Goal: Task Accomplishment & Management: Use online tool/utility

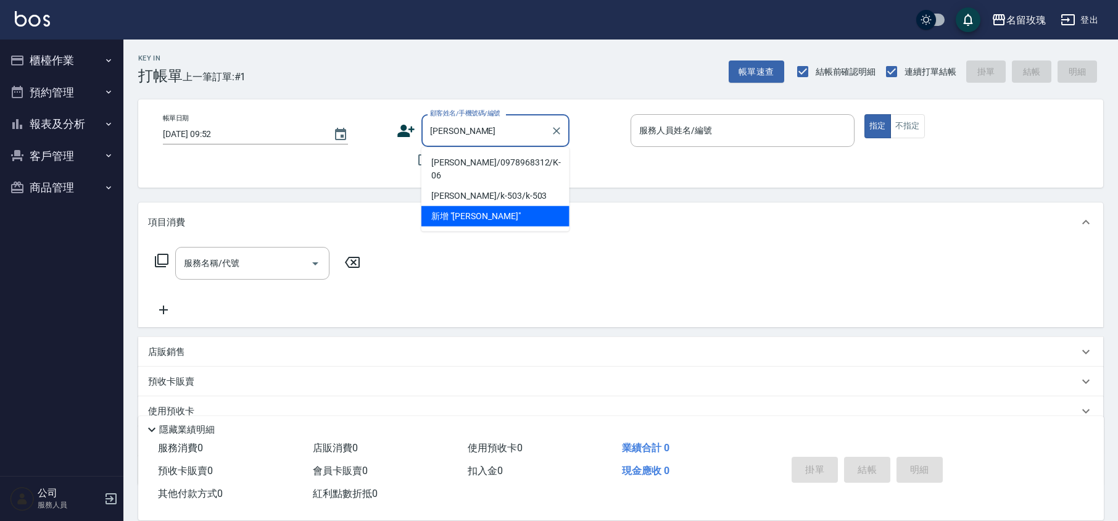
drag, startPoint x: 482, startPoint y: 148, endPoint x: 450, endPoint y: 161, distance: 34.0
click at [454, 161] on li "[PERSON_NAME]/0978968312/K-06" at bounding box center [495, 168] width 148 height 33
type input "[PERSON_NAME]/0978968312/K-06"
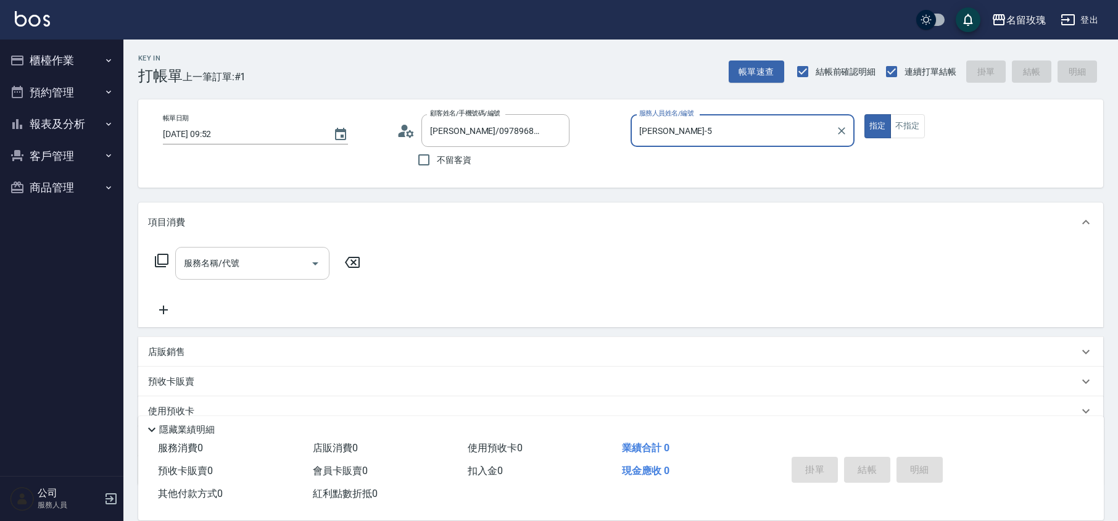
type input "[PERSON_NAME]-5"
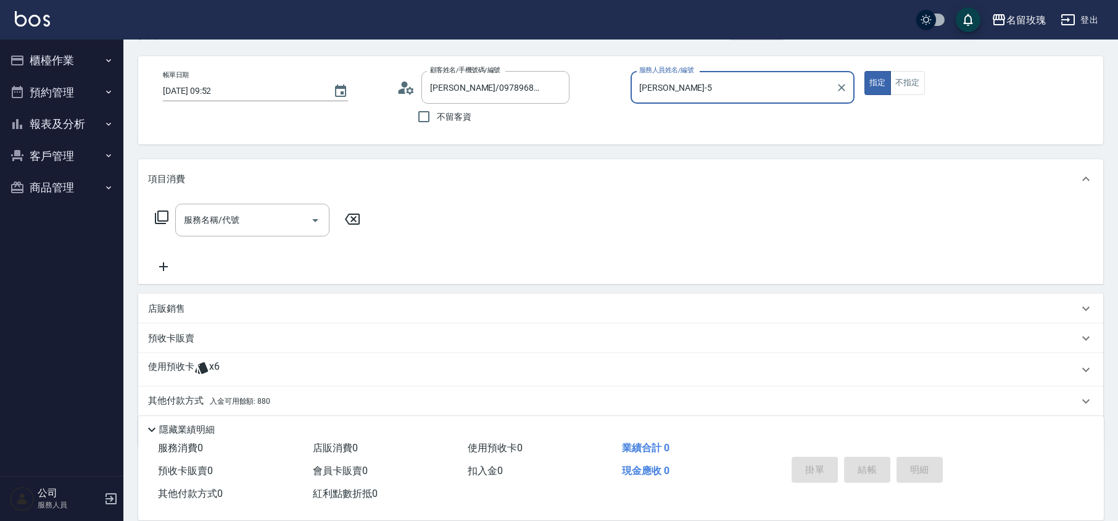
scroll to position [84, 0]
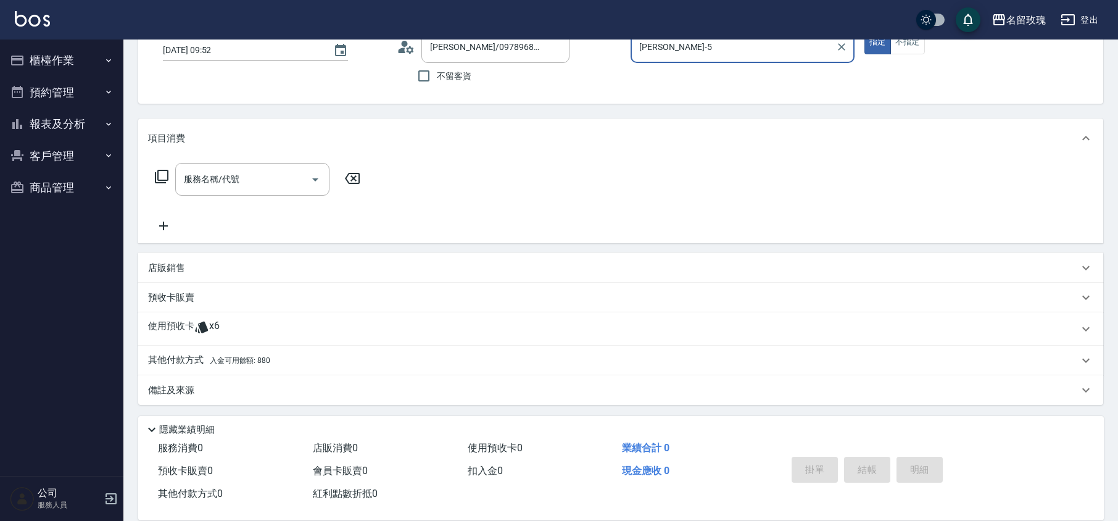
click at [202, 326] on icon at bounding box center [201, 327] width 13 height 12
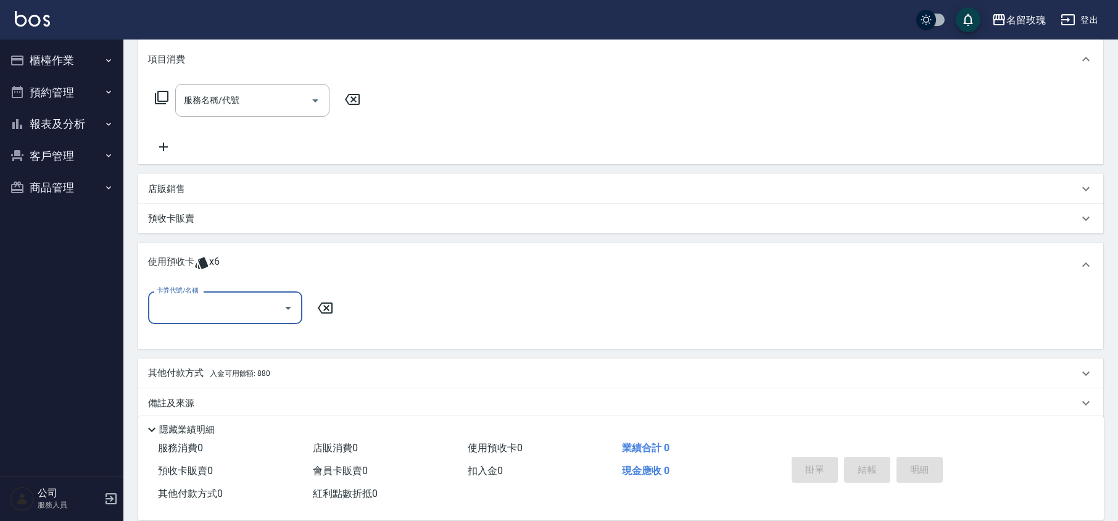
scroll to position [169, 0]
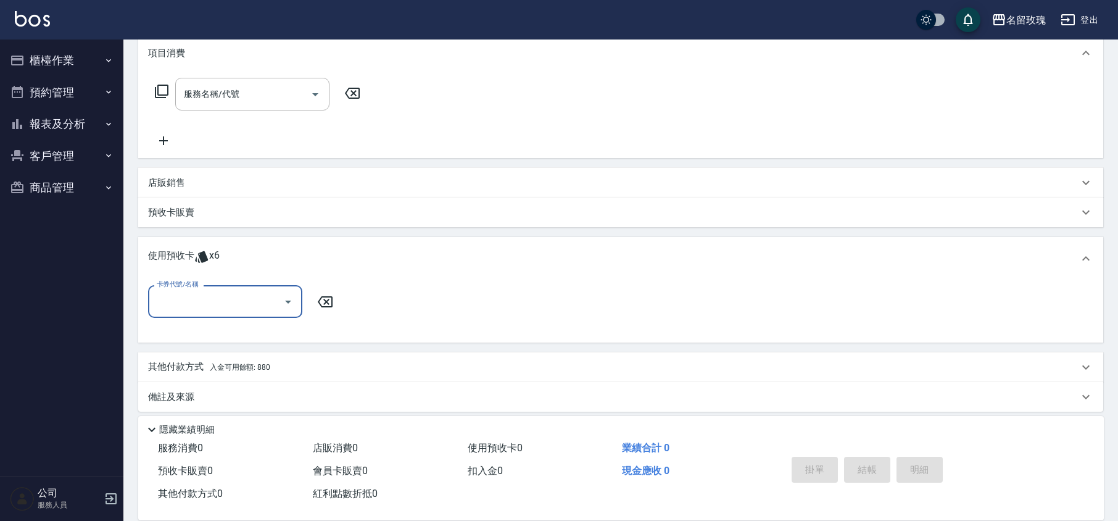
click at [275, 297] on input "卡券代號/名稱" at bounding box center [216, 302] width 125 height 22
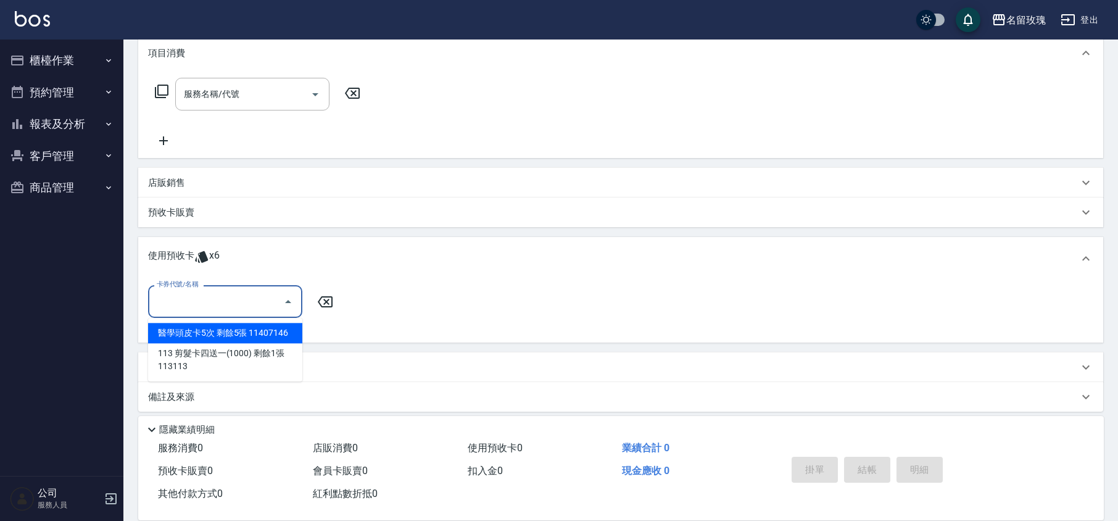
click at [255, 328] on div "醫學頭皮卡5次 剩餘5張 11407146" at bounding box center [225, 333] width 154 height 20
type input "醫學頭皮卡5次 11407146"
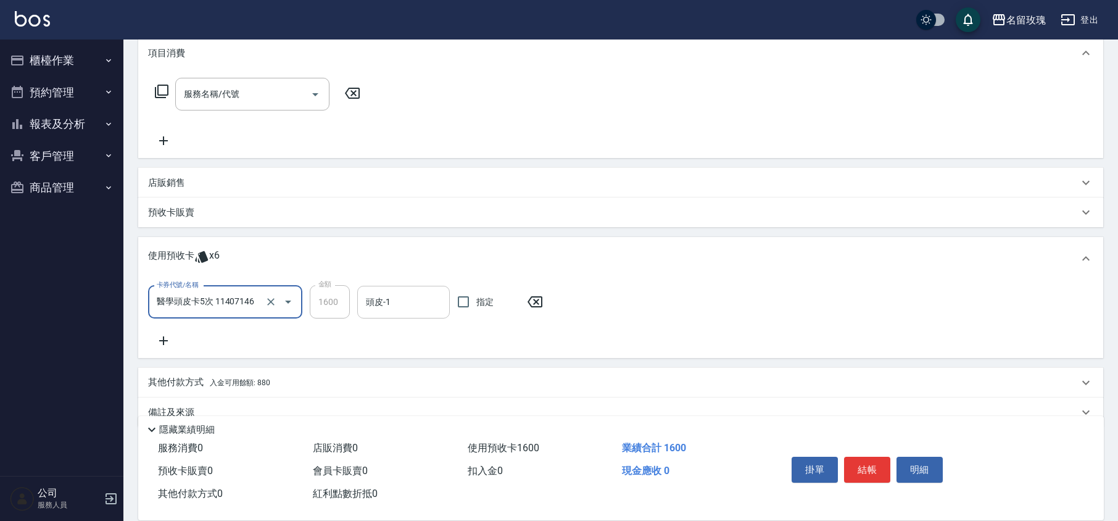
click at [435, 297] on input "頭皮-1" at bounding box center [403, 302] width 81 height 22
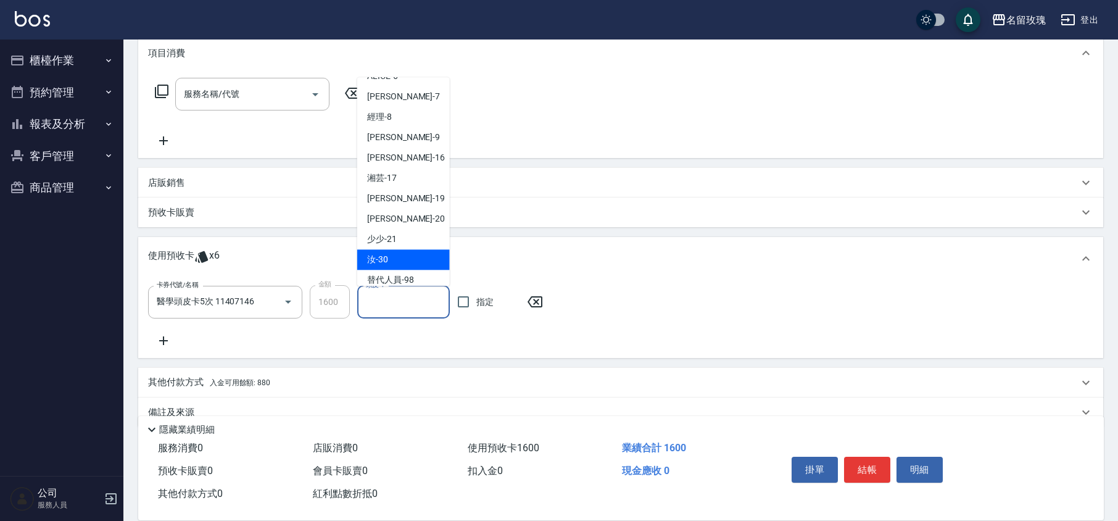
scroll to position [229, 0]
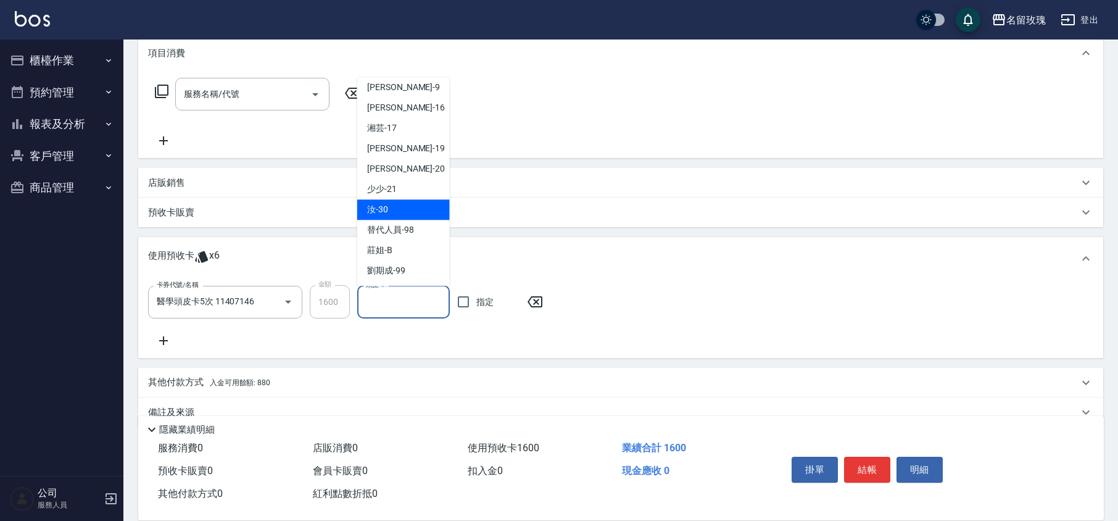
click at [408, 207] on div "汝 -30" at bounding box center [403, 210] width 93 height 20
type input "汝-30"
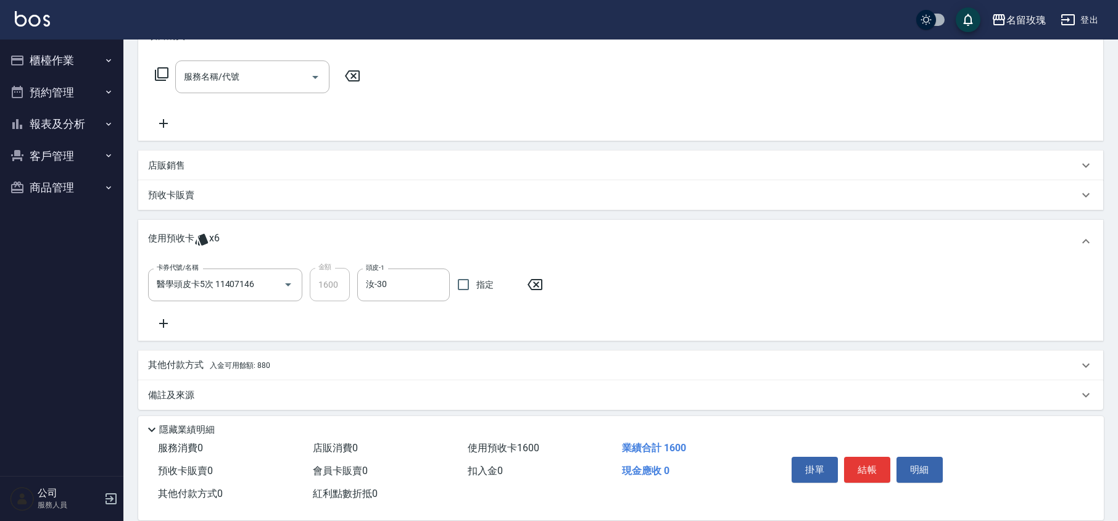
scroll to position [191, 0]
click at [402, 316] on div "卡券代號/名稱 醫學頭皮卡5次 11407146 卡券代號/名稱 金額 1600 金額 頭皮-1 汝-30 頭皮-1 指定" at bounding box center [620, 294] width 945 height 63
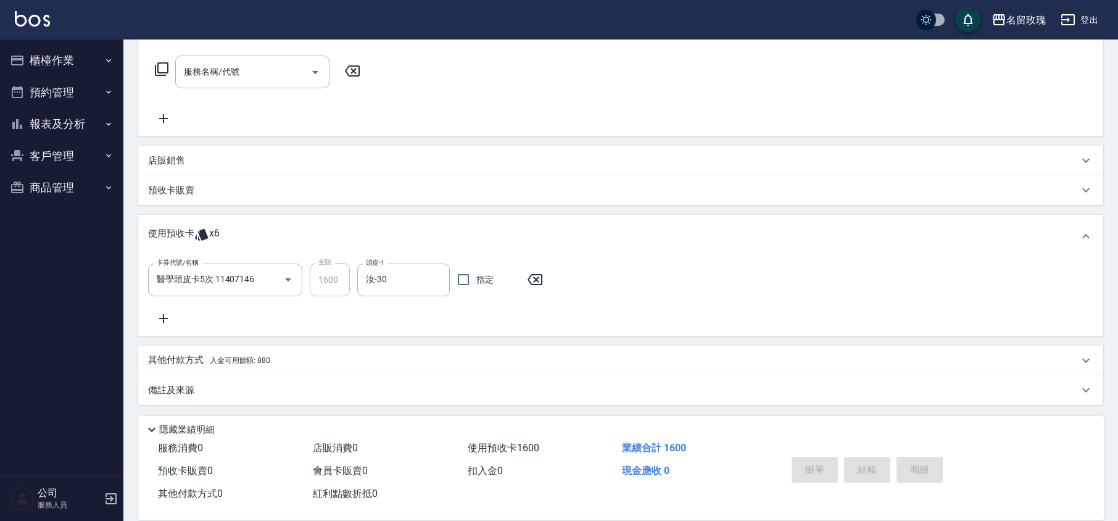
type input "[DATE] 11:45"
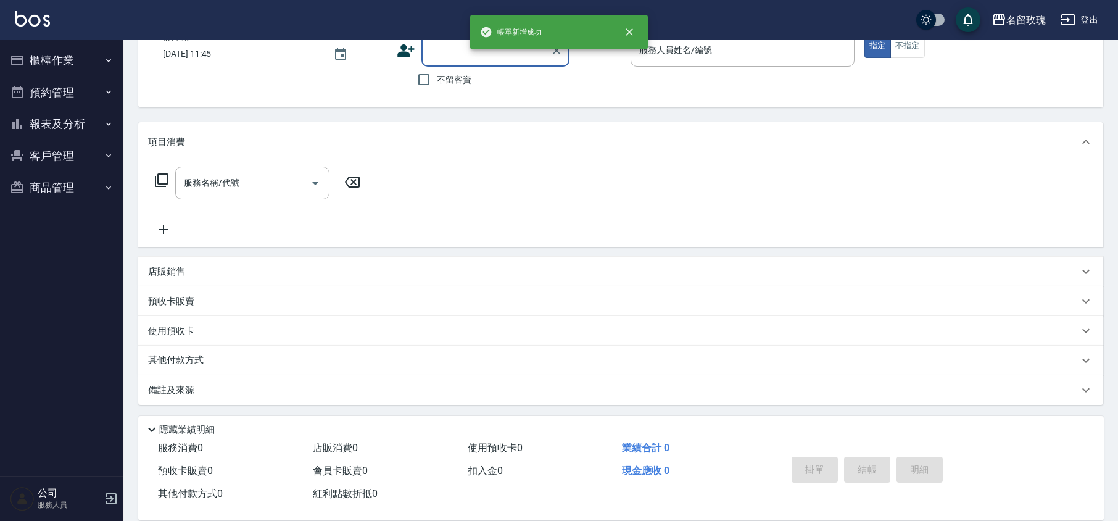
scroll to position [0, 0]
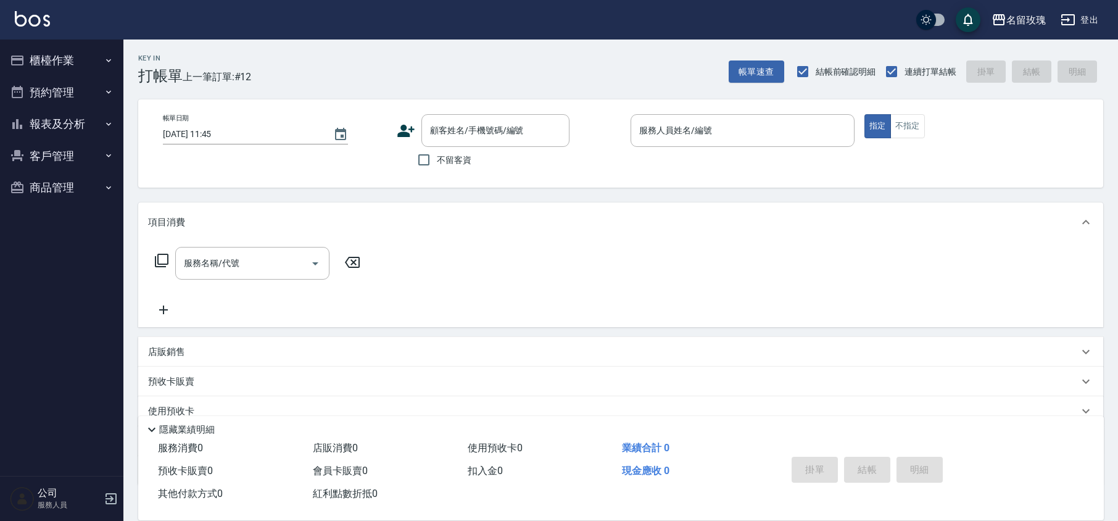
click at [275, 59] on div "Key In 打帳單 上一筆訂單:#12 帳單速查 結帳前確認明細 連續打單結帳 掛單 結帳 明細" at bounding box center [613, 61] width 980 height 45
click at [469, 132] on input "顧客姓名/手機號碼/編號" at bounding box center [486, 131] width 118 height 22
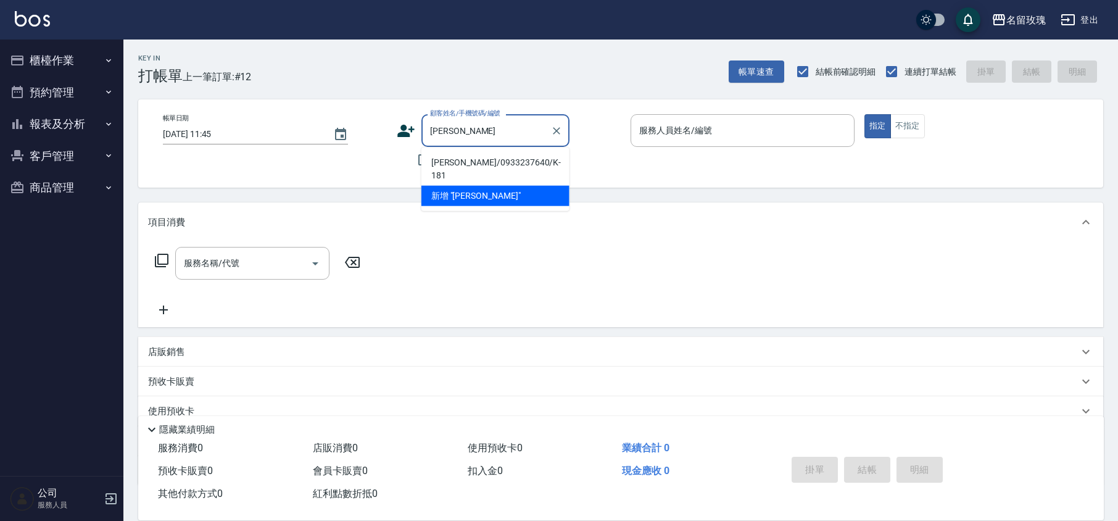
click at [498, 159] on li "[PERSON_NAME]/0933237640/K-181" at bounding box center [495, 168] width 148 height 33
type input "[PERSON_NAME]/0933237640/K-181"
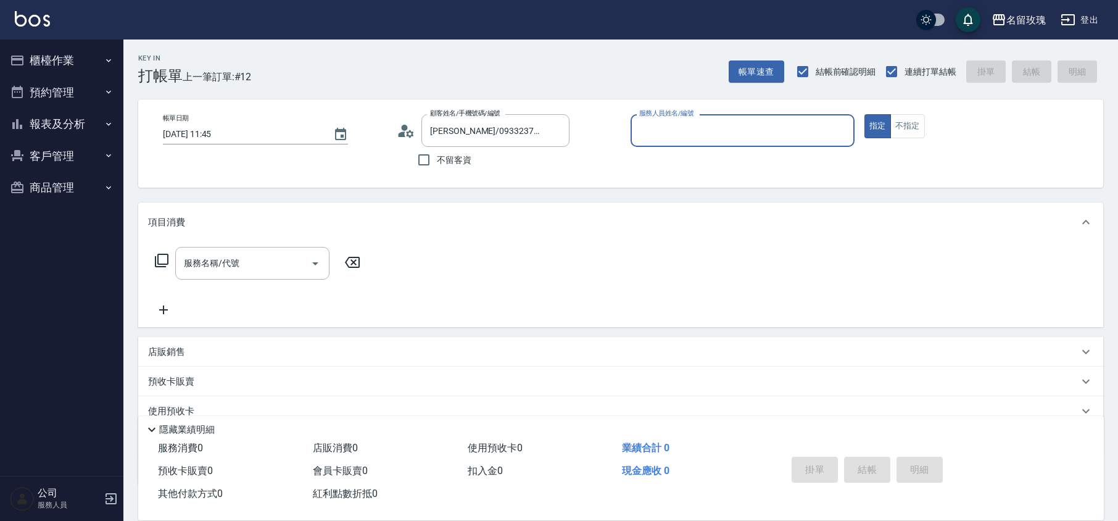
type input "[PERSON_NAME]-5"
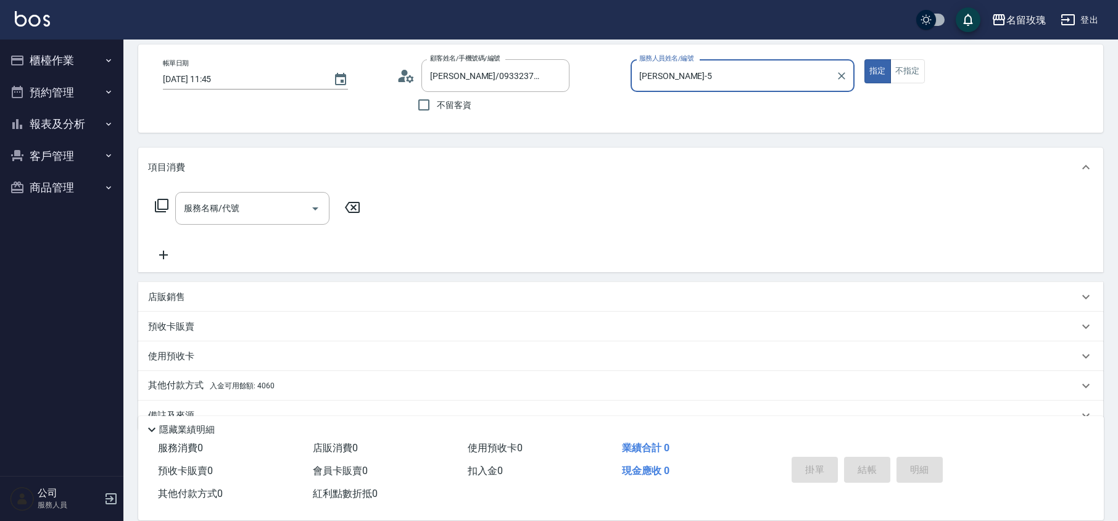
scroll to position [80, 0]
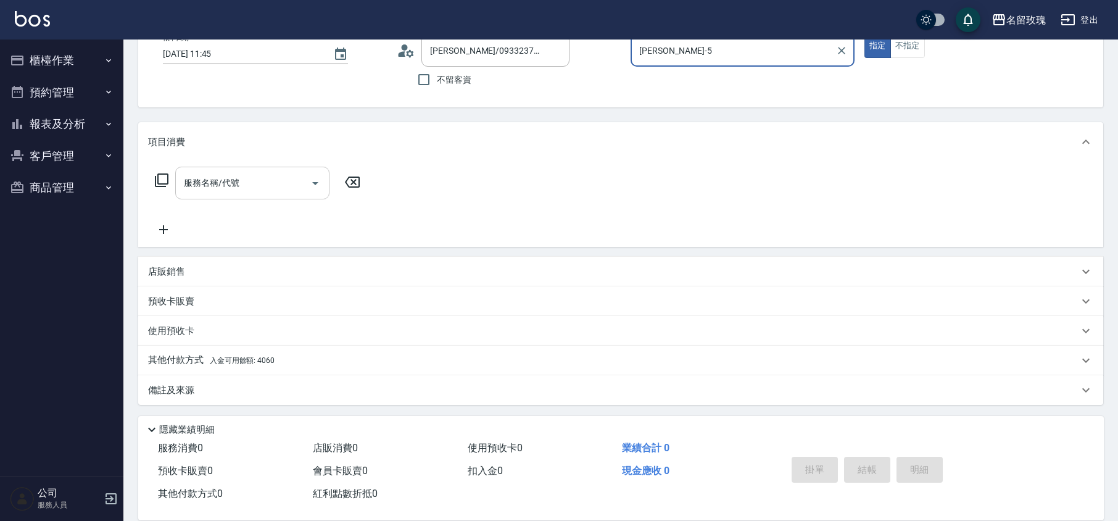
click at [207, 184] on div "服務名稱/代號 服務名稱/代號" at bounding box center [252, 183] width 154 height 33
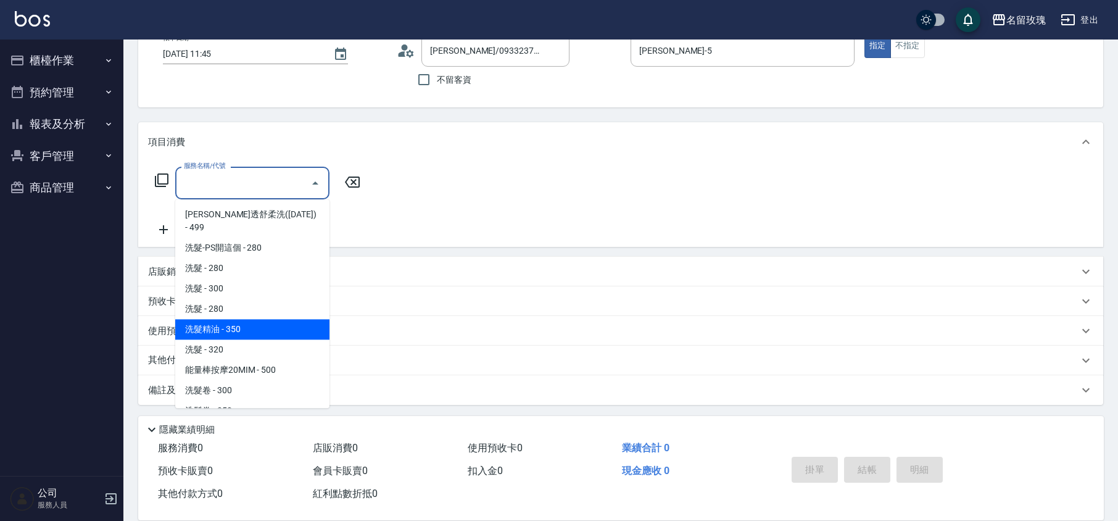
click at [254, 319] on span "洗髮精油 - 350" at bounding box center [252, 329] width 154 height 20
type input "洗髮精油(206)"
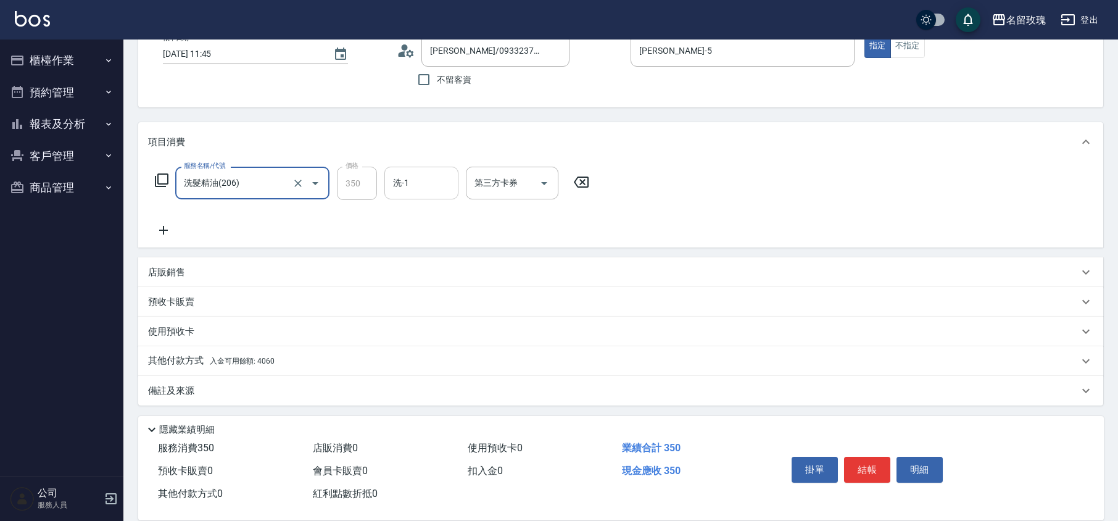
click at [427, 172] on input "洗-1" at bounding box center [421, 183] width 63 height 22
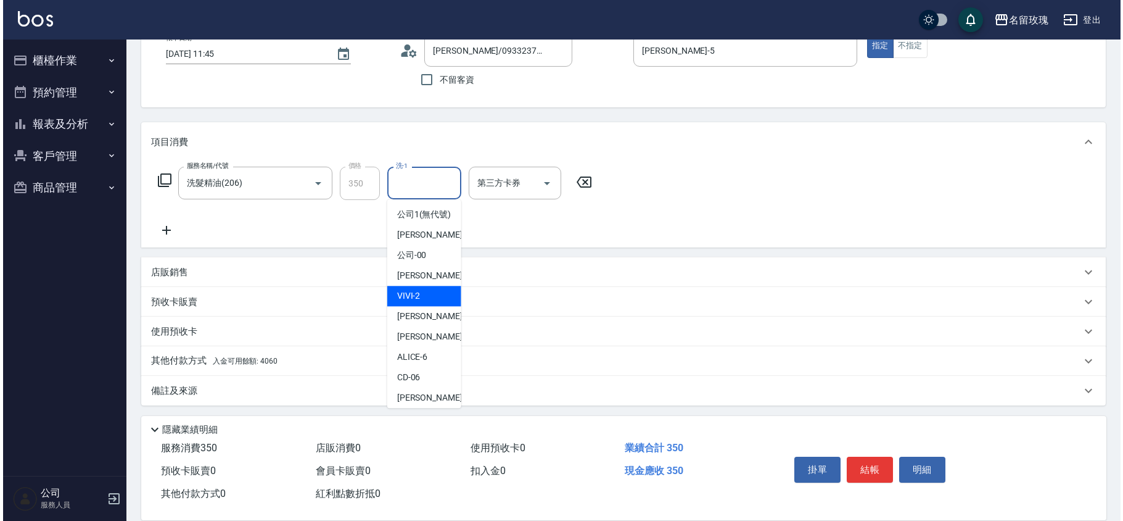
scroll to position [242, 0]
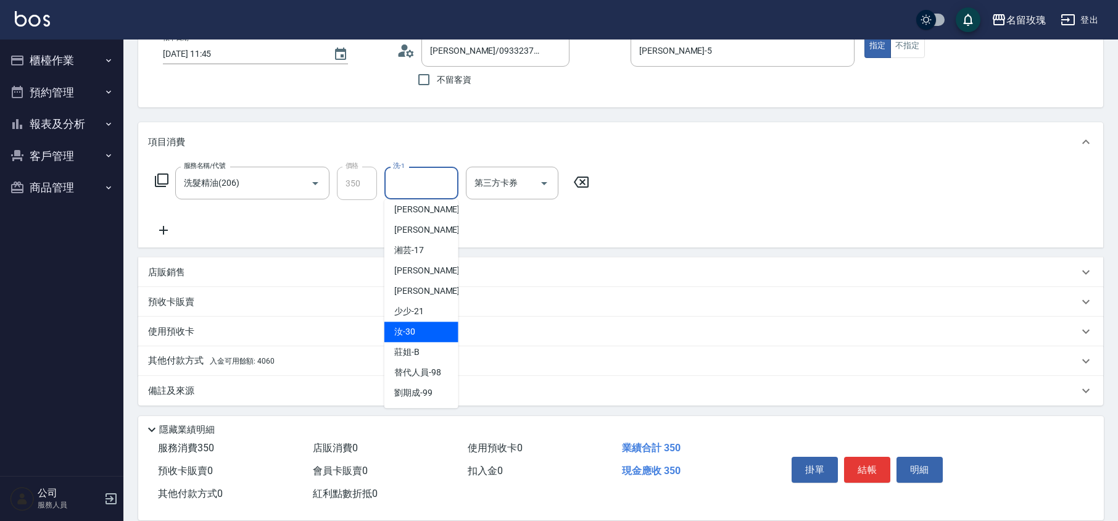
click at [402, 331] on span "汝 -30" at bounding box center [404, 331] width 21 height 13
type input "汝-30"
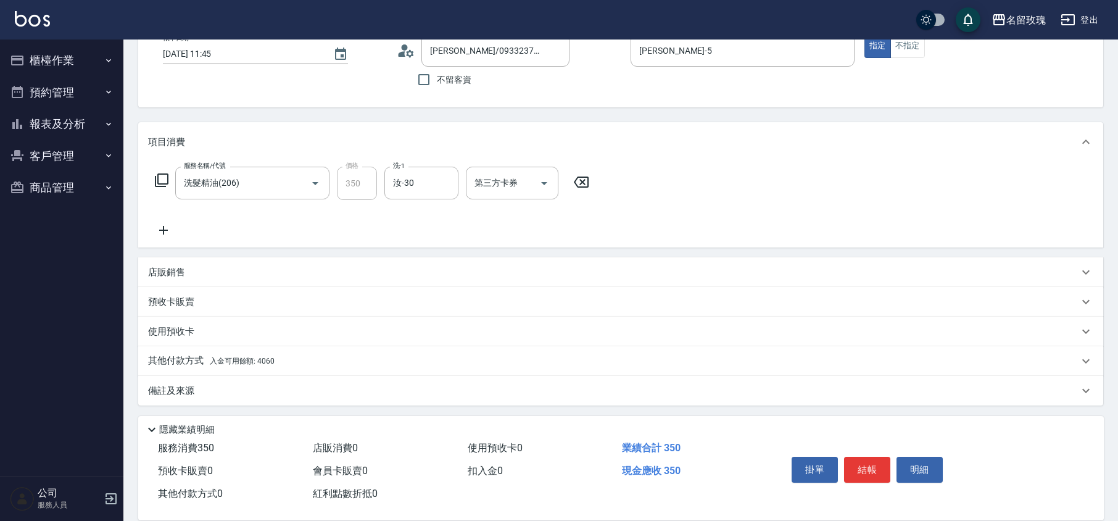
click at [164, 181] on icon at bounding box center [161, 180] width 15 height 15
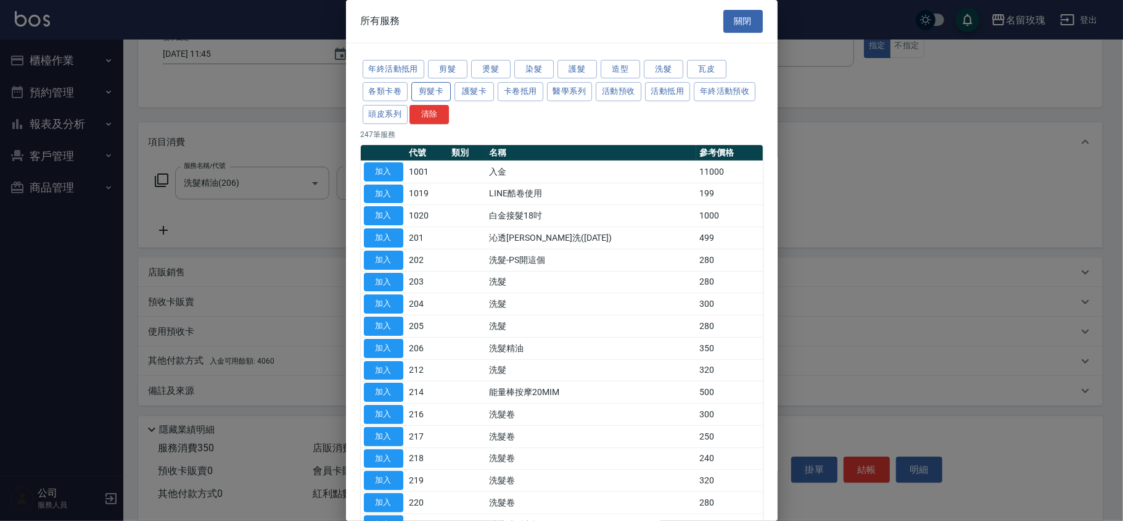
click at [445, 91] on button "剪髮卡" at bounding box center [430, 91] width 39 height 19
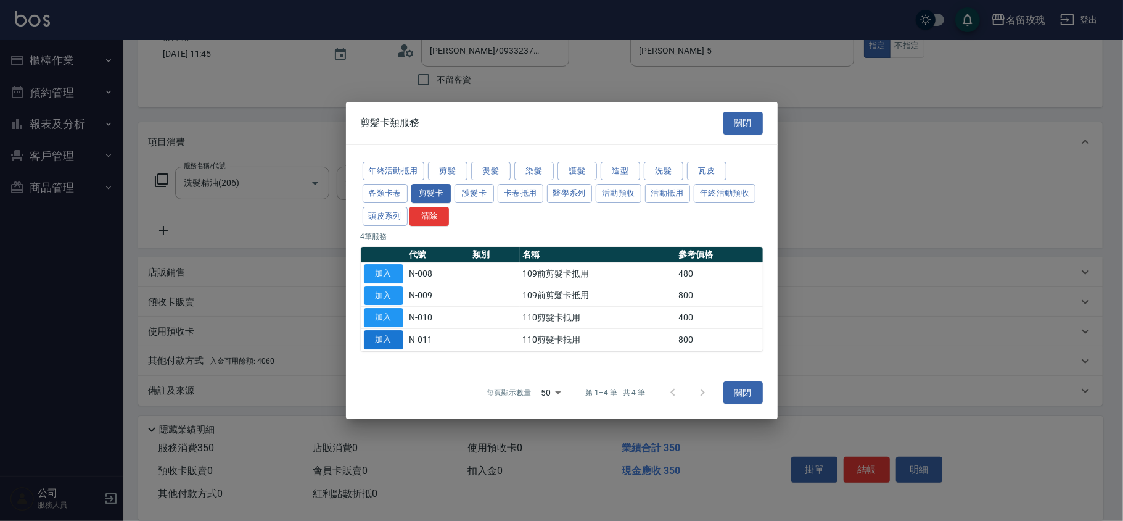
click at [378, 341] on button "加入" at bounding box center [383, 339] width 39 height 19
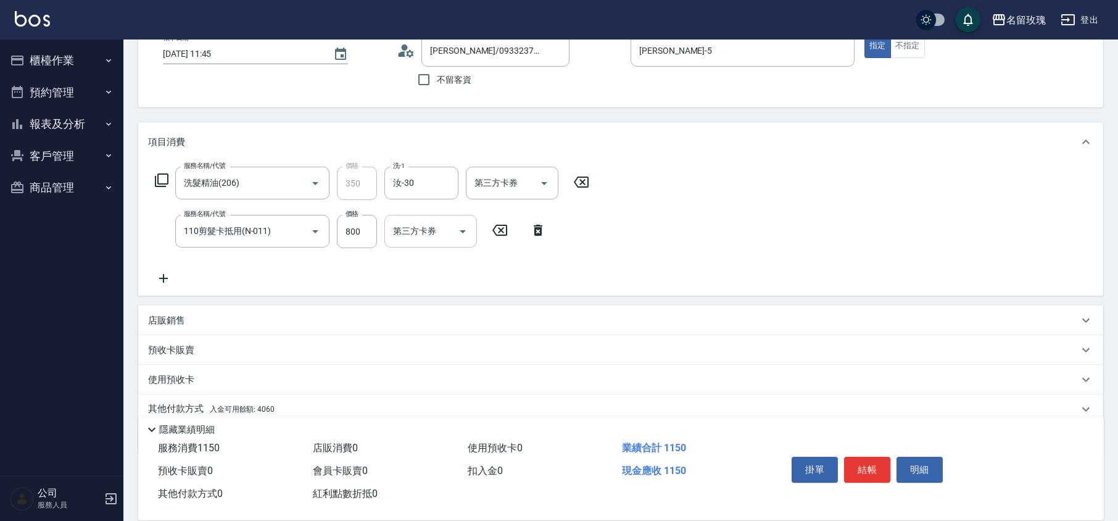
click at [405, 237] on input "第三方卡券" at bounding box center [421, 231] width 63 height 22
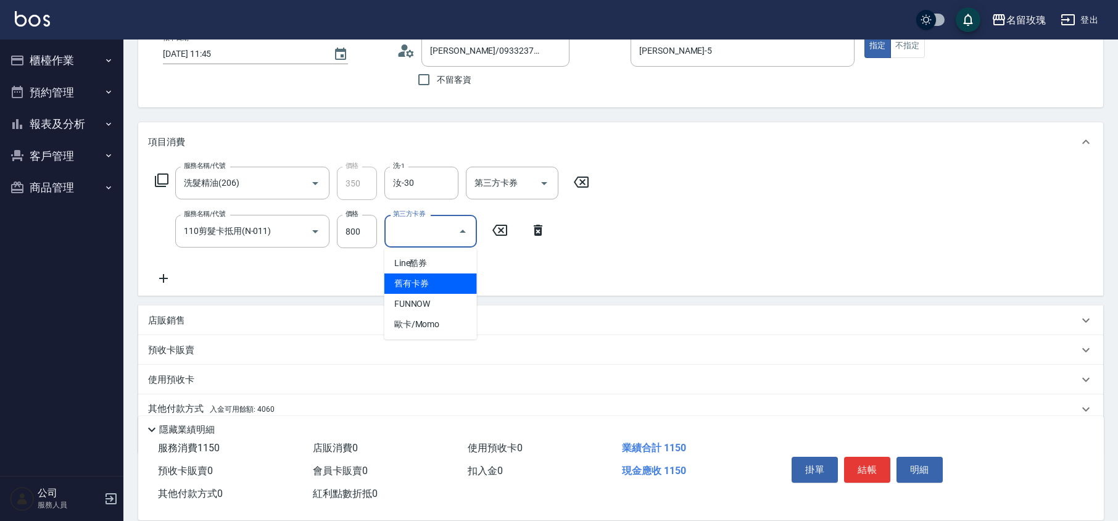
click at [427, 283] on span "舊有卡券" at bounding box center [430, 283] width 93 height 20
type input "舊有卡券"
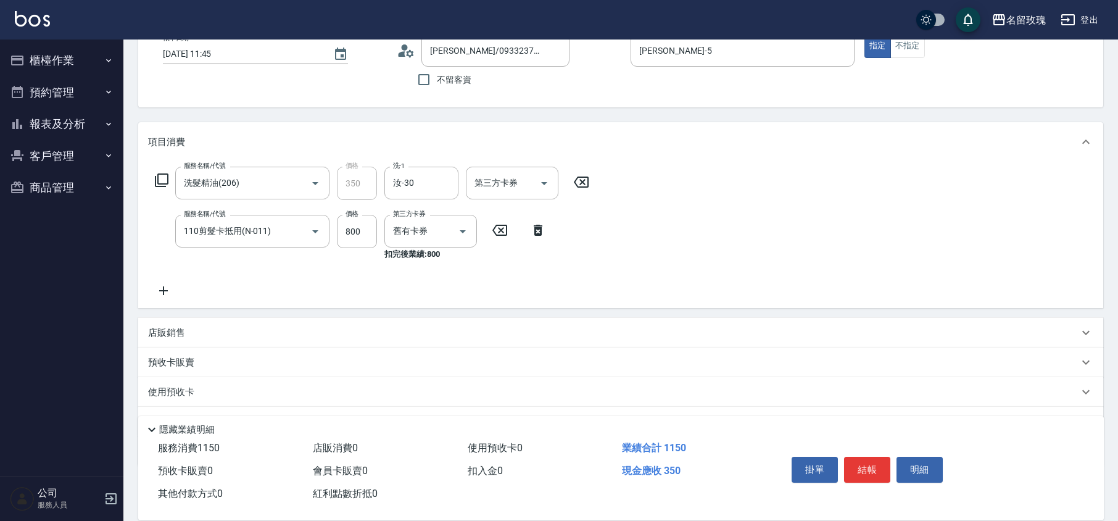
click at [428, 275] on div "服務名稱/代號 洗髮精油(206) 服務名稱/代號 價格 350 價格 洗-1 汝-30 洗-1 第三方卡券 第三方卡券 服務名稱/代號 110剪髮卡抵用(N…" at bounding box center [372, 232] width 448 height 131
type input "[DATE] 12:15"
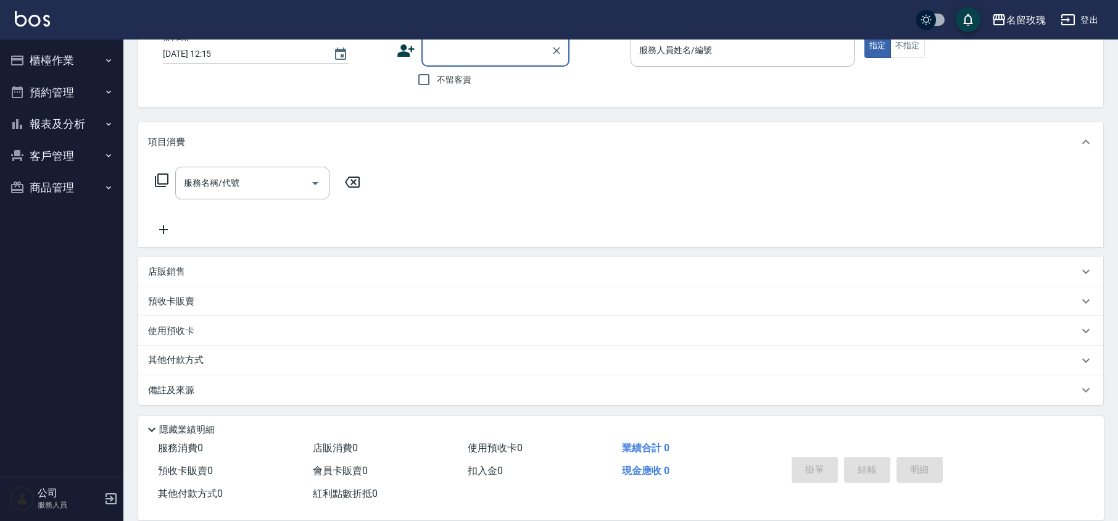
click at [496, 50] on input "顧客姓名/手機號碼/編號" at bounding box center [486, 50] width 118 height 22
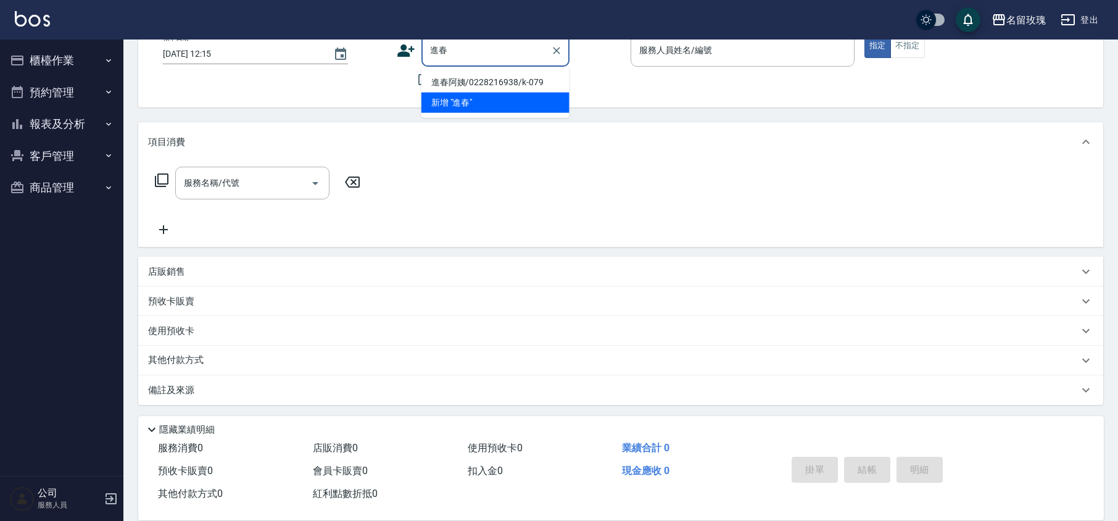
click at [484, 80] on li "進春阿姨/0228216938/k-079" at bounding box center [495, 82] width 148 height 20
type input "進春阿姨/0228216938/k-079"
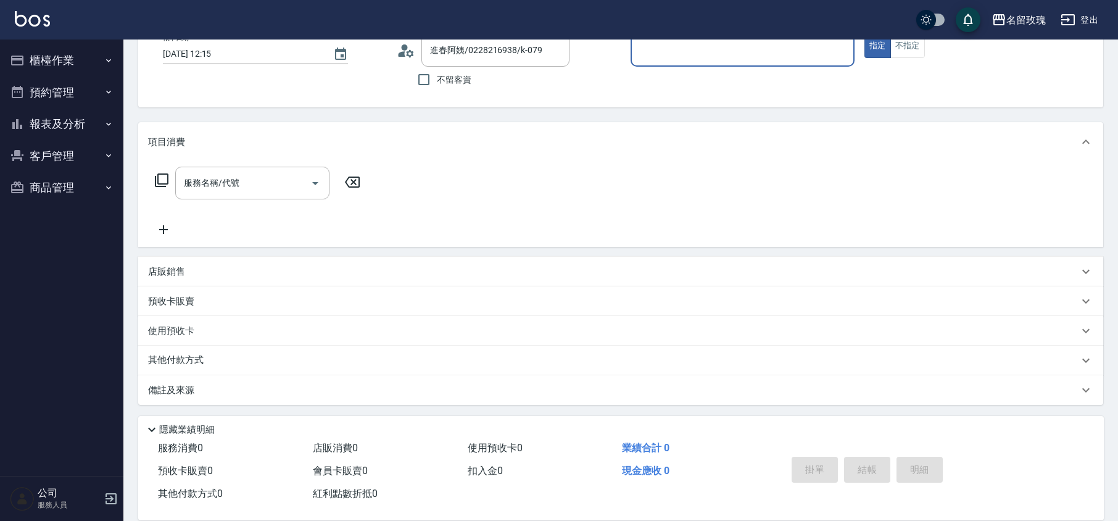
type input "[PERSON_NAME]-5"
click at [400, 51] on icon at bounding box center [406, 50] width 19 height 19
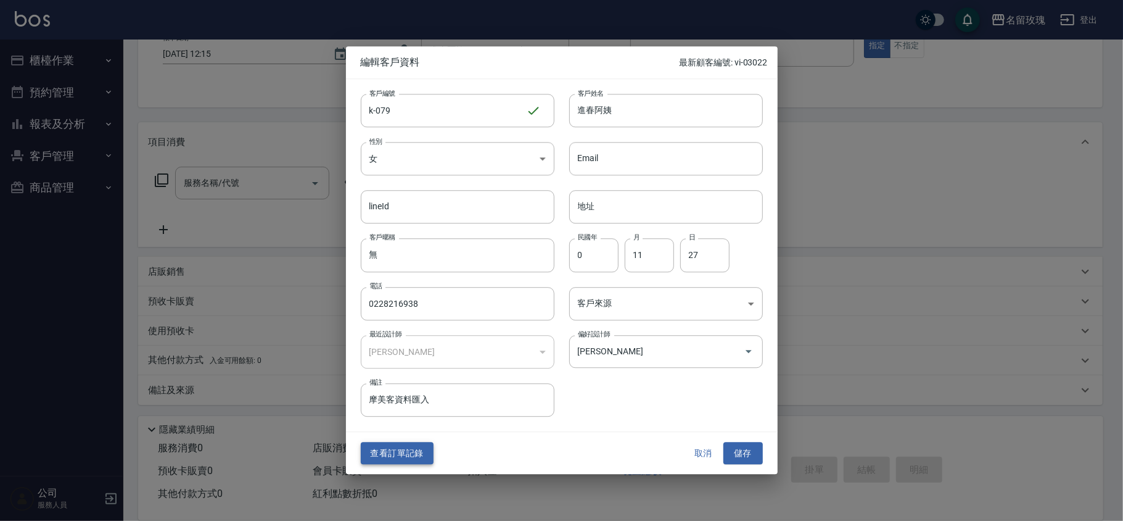
click at [381, 448] on button "查看訂單記錄" at bounding box center [397, 453] width 73 height 23
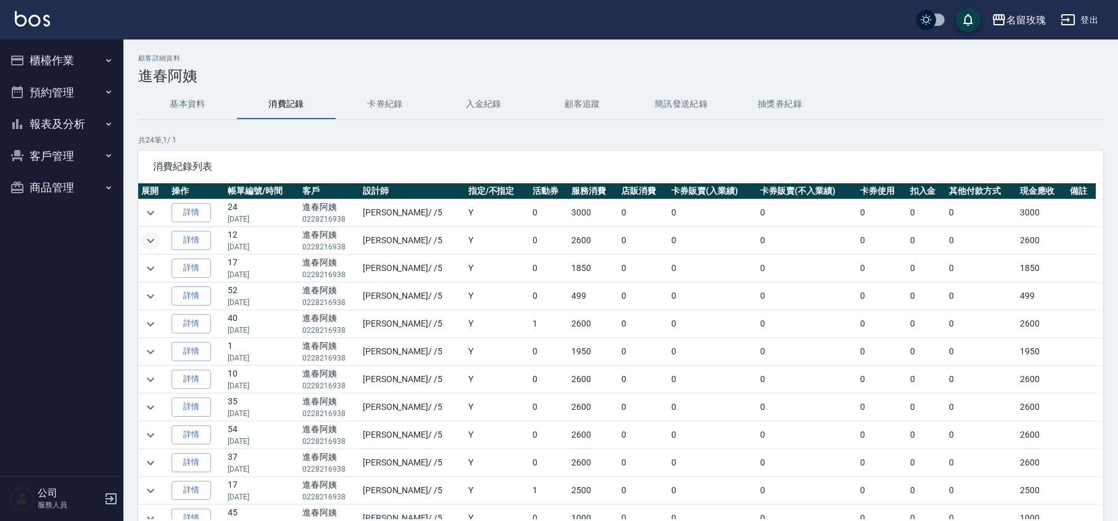
click at [148, 240] on icon "expand row" at bounding box center [150, 240] width 7 height 4
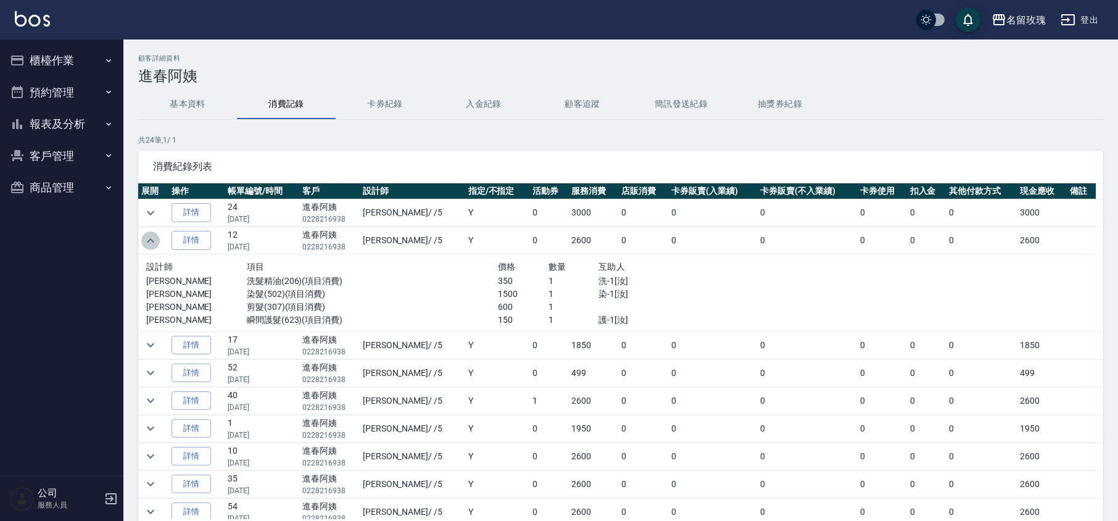
click at [152, 240] on icon "expand row" at bounding box center [150, 240] width 15 height 15
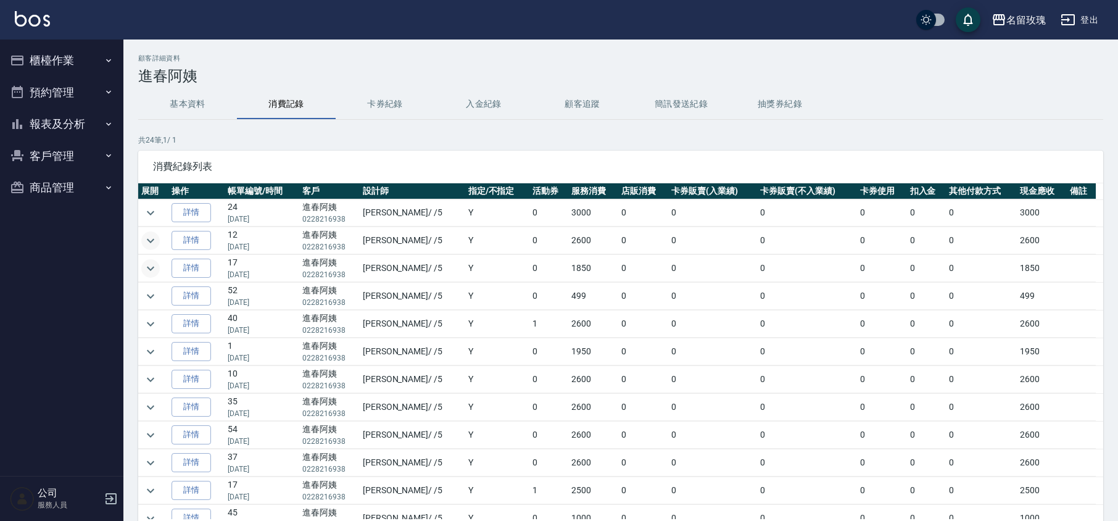
click at [149, 267] on icon "expand row" at bounding box center [150, 268] width 15 height 15
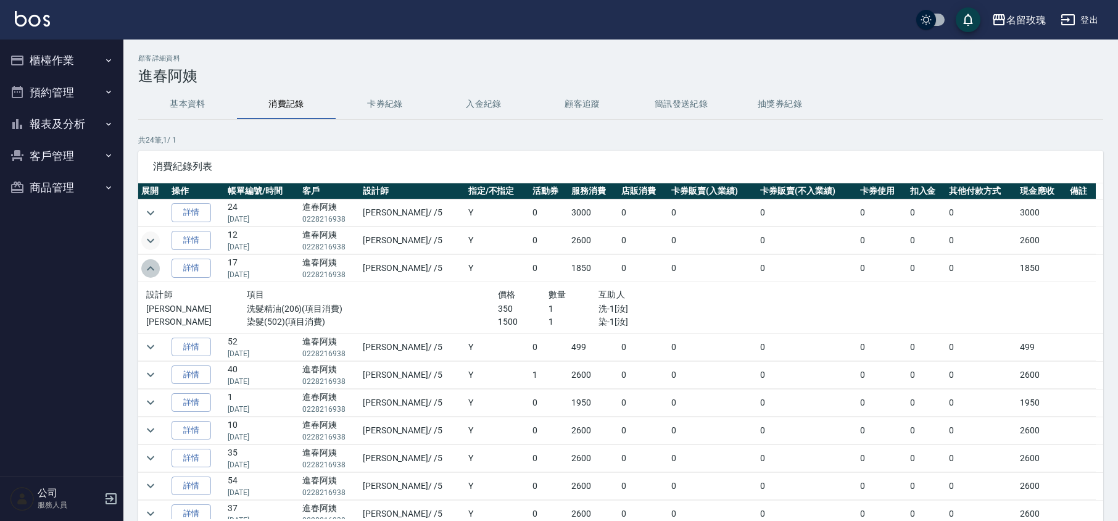
click at [149, 267] on icon "expand row" at bounding box center [150, 268] width 15 height 15
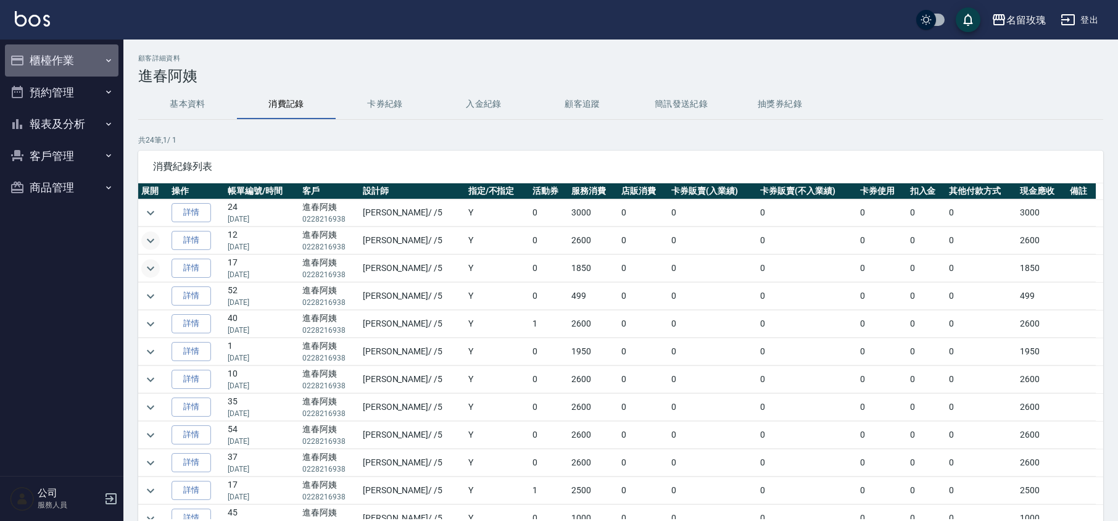
click at [64, 62] on button "櫃檯作業" at bounding box center [62, 60] width 114 height 32
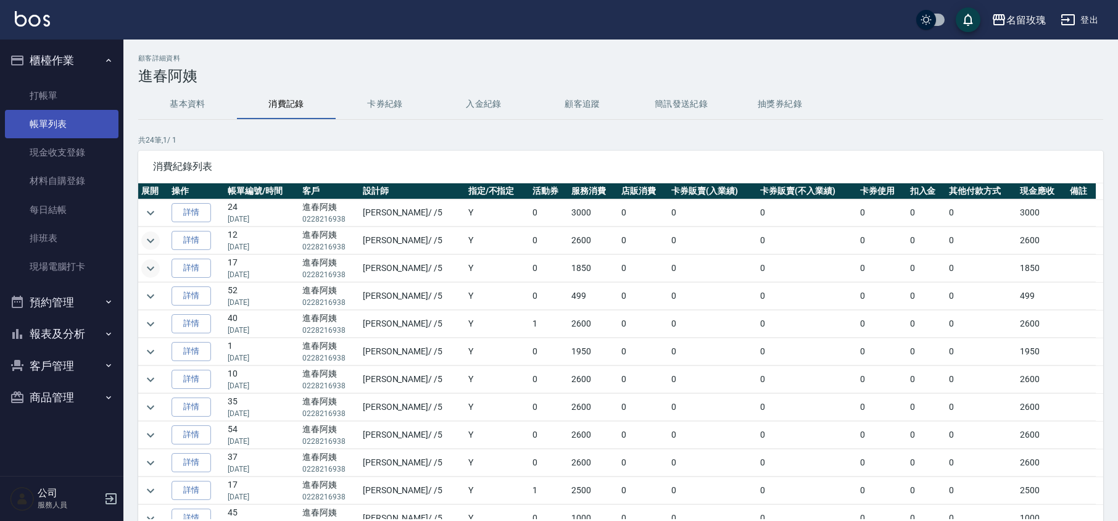
click at [57, 110] on link "帳單列表" at bounding box center [62, 124] width 114 height 28
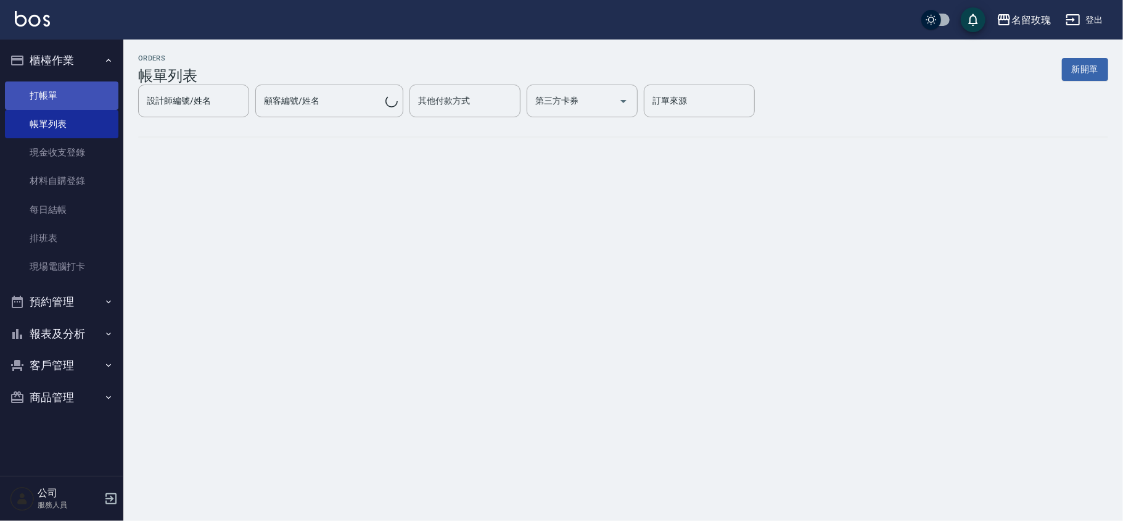
click at [62, 89] on link "打帳單" at bounding box center [62, 95] width 114 height 28
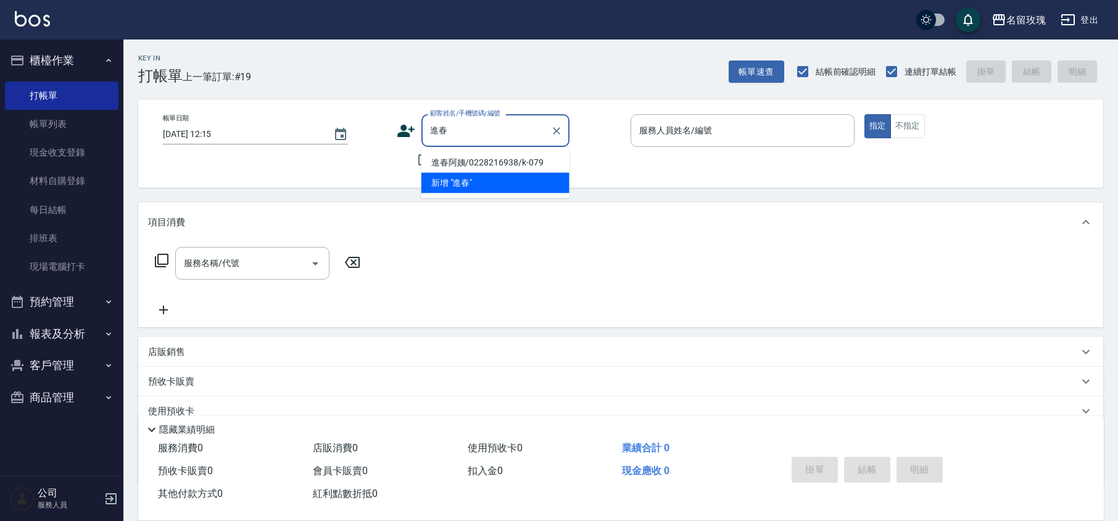
click at [471, 160] on li "進春阿姨/0228216938/k-079" at bounding box center [495, 162] width 148 height 20
type input "進春阿姨/0228216938/k-079"
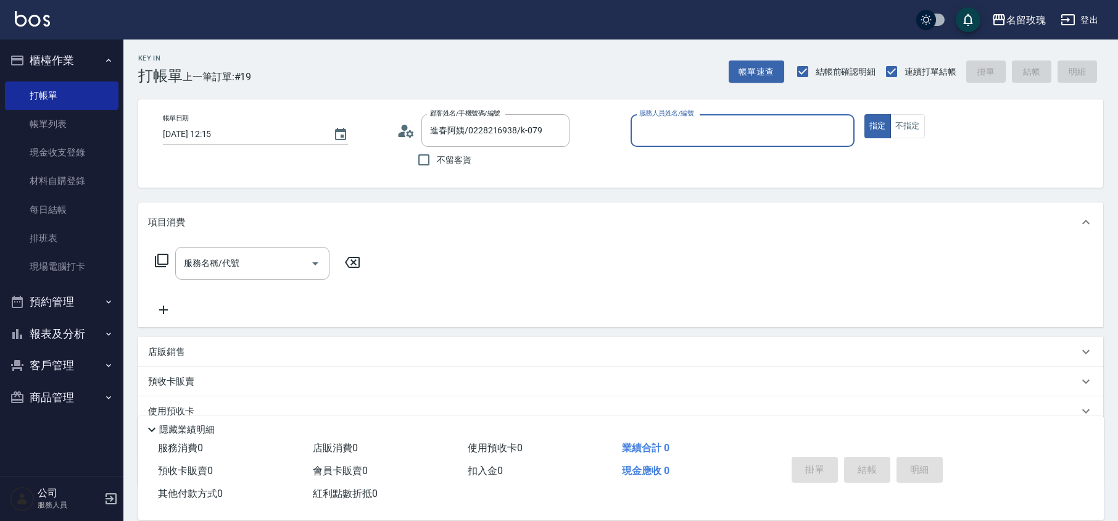
type input "[PERSON_NAME]-5"
click at [240, 255] on input "服務名稱/代號" at bounding box center [243, 263] width 125 height 22
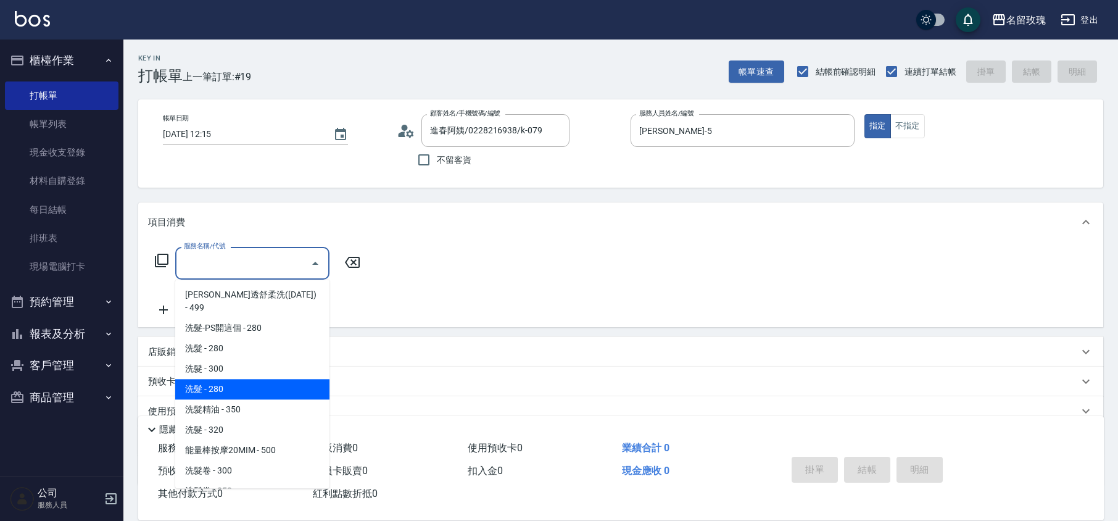
click at [247, 399] on span "洗髮精油 - 350" at bounding box center [252, 409] width 154 height 20
type input "洗髮精油(206)"
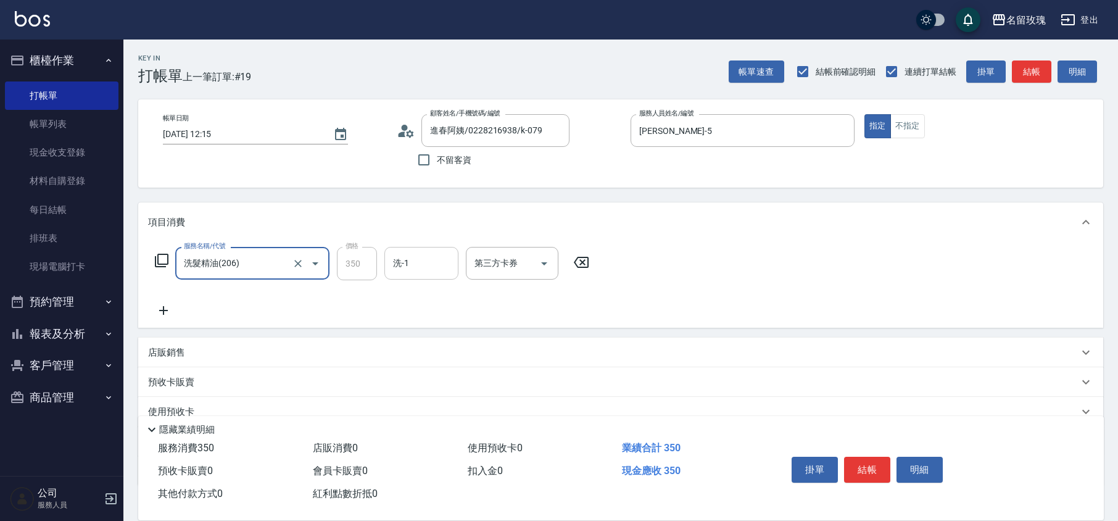
click at [418, 260] on input "洗-1" at bounding box center [421, 263] width 63 height 22
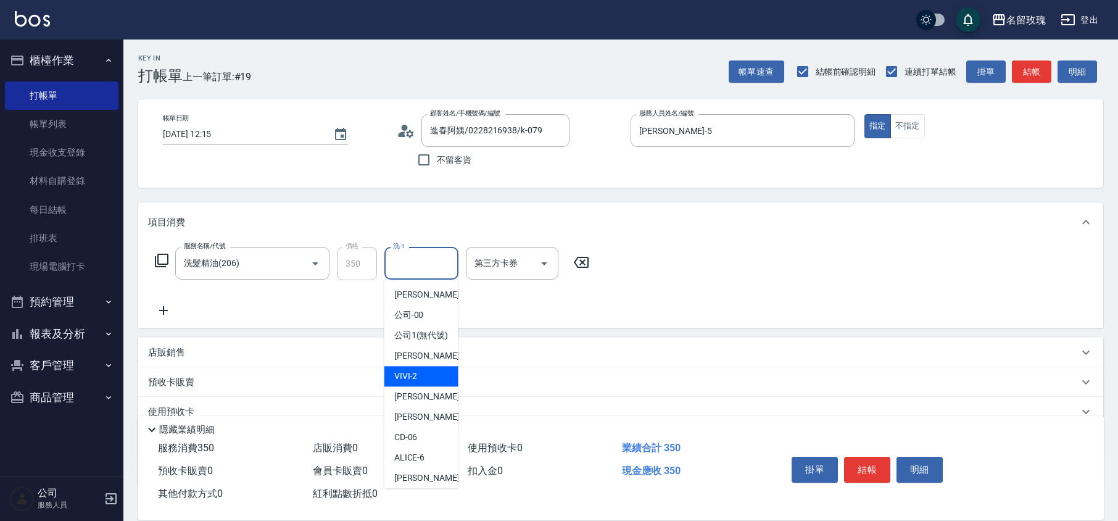
scroll to position [242, 0]
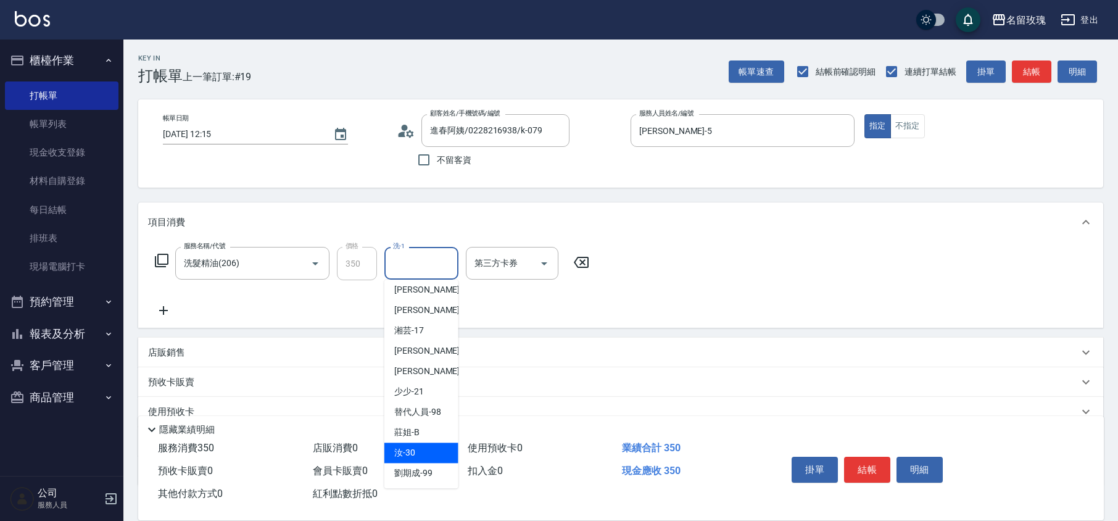
click at [428, 447] on div "汝 -30" at bounding box center [421, 452] width 74 height 20
type input "汝-30"
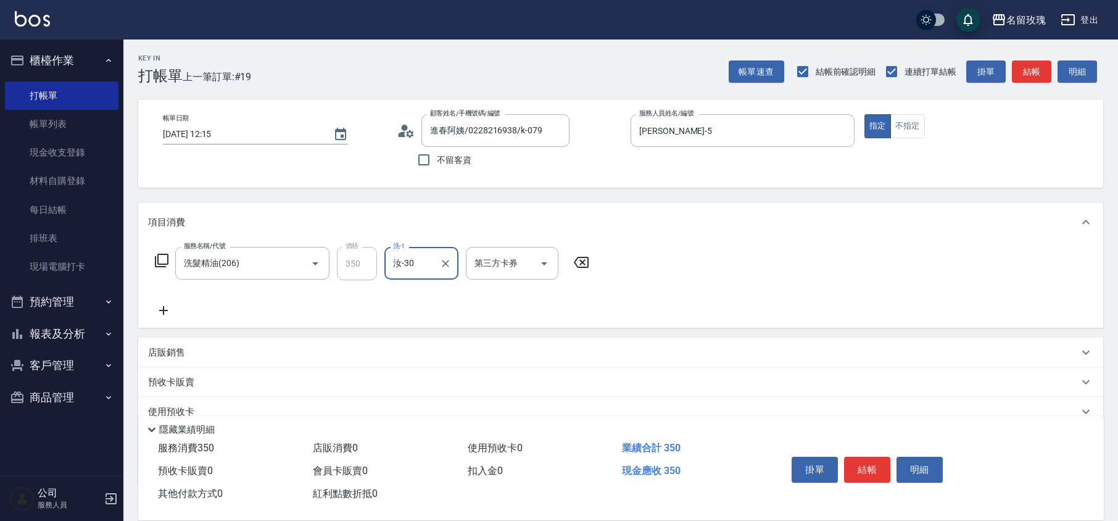
click at [163, 267] on icon at bounding box center [161, 260] width 15 height 15
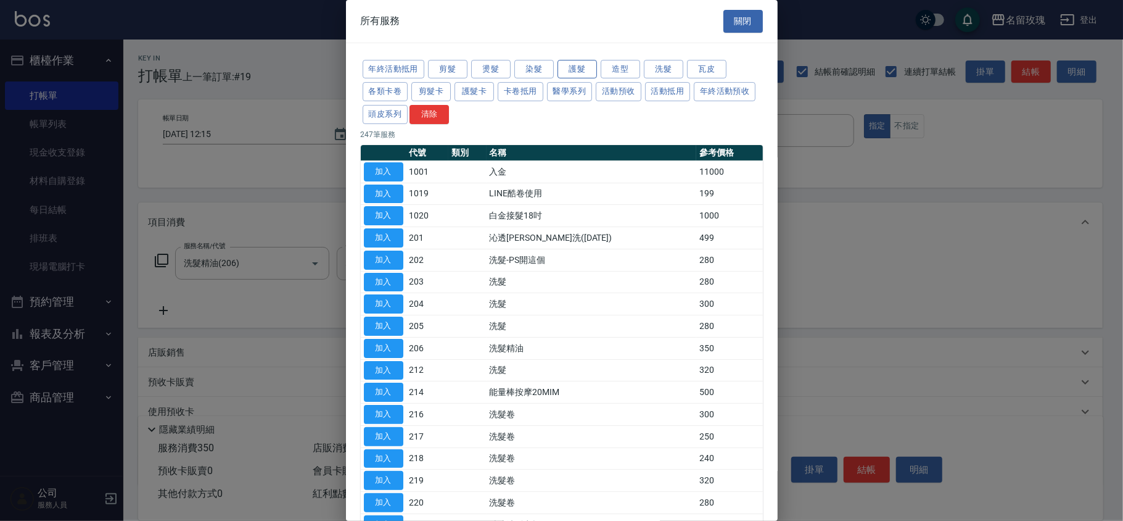
click at [576, 64] on button "護髮" at bounding box center [577, 69] width 39 height 19
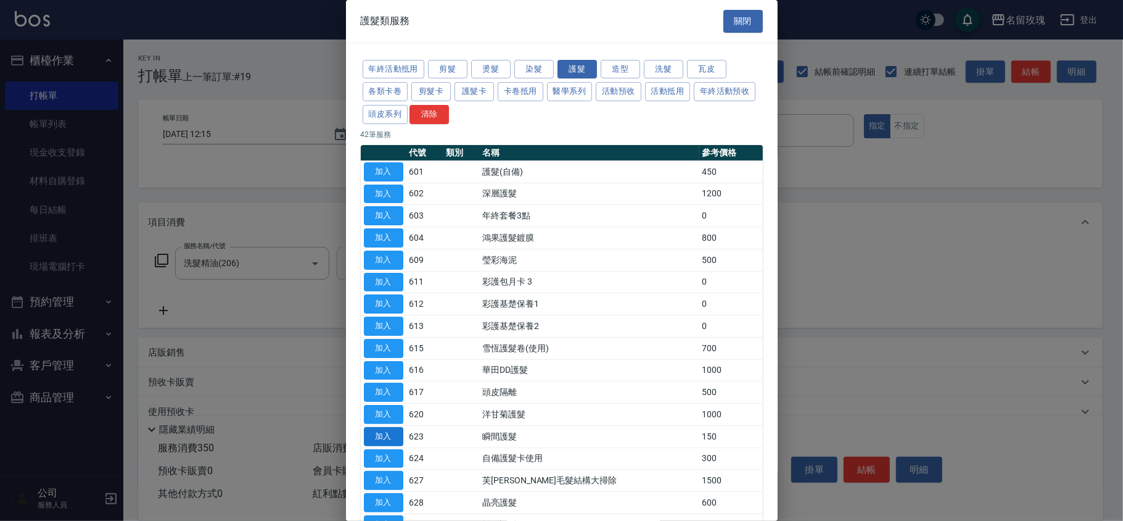
click at [391, 438] on button "加入" at bounding box center [383, 436] width 39 height 19
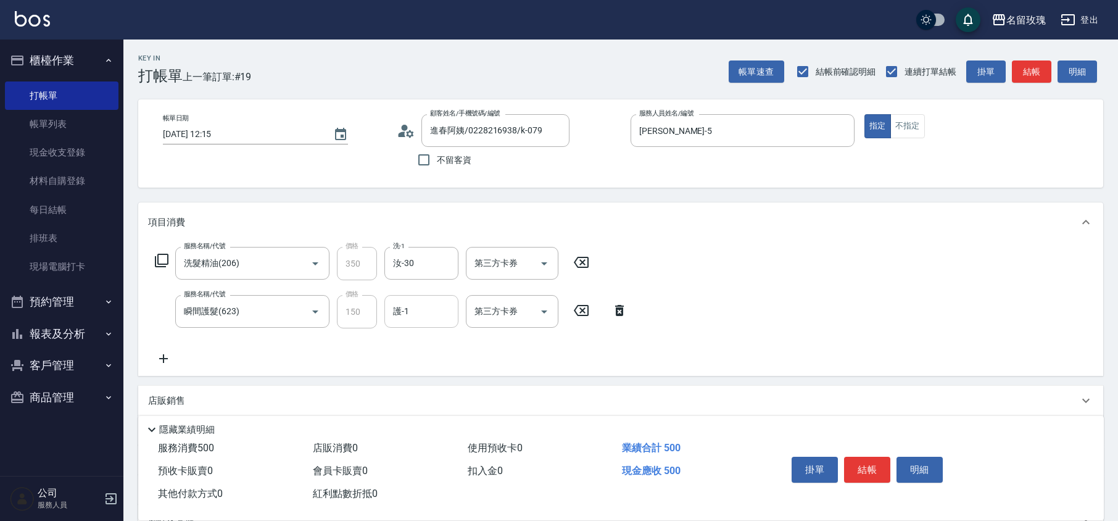
click at [412, 317] on input "護-1" at bounding box center [421, 311] width 63 height 22
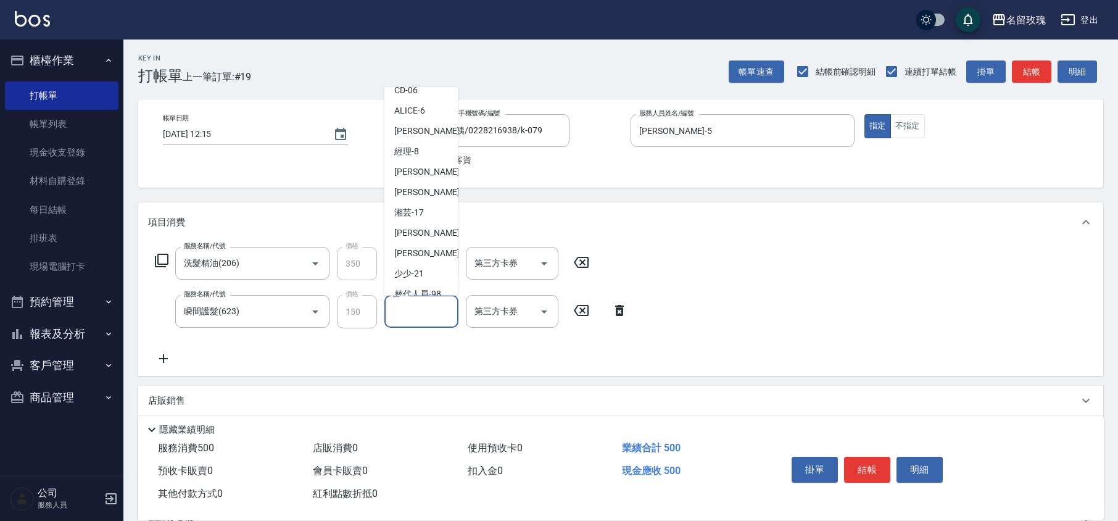
scroll to position [242, 0]
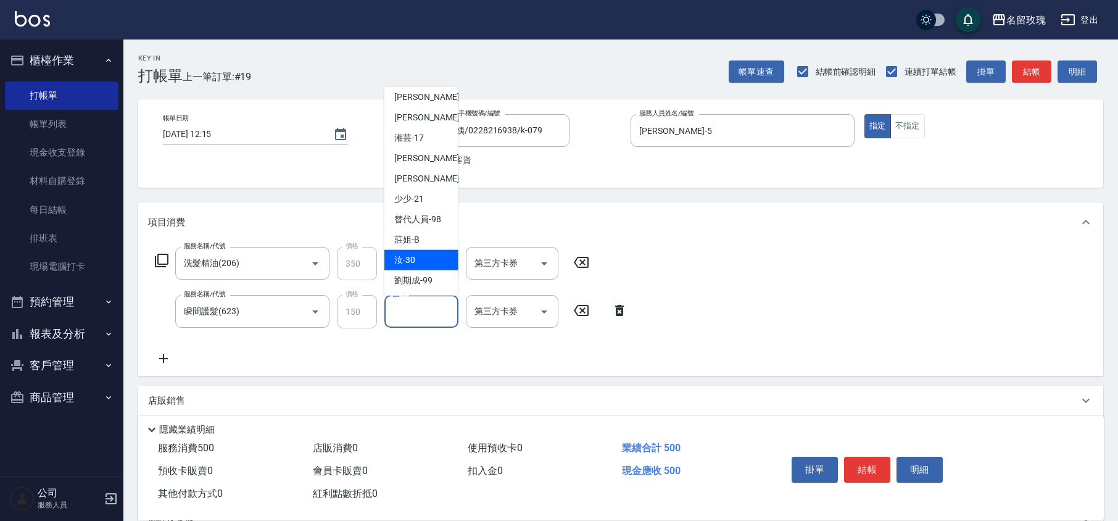
click at [416, 257] on div "汝 -30" at bounding box center [421, 260] width 74 height 20
type input "汝-30"
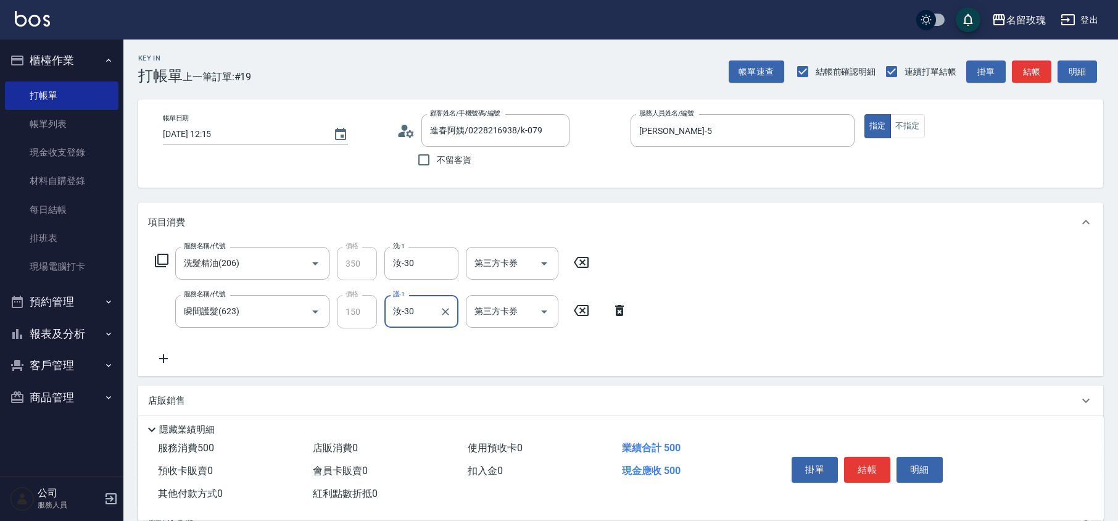
click at [166, 259] on icon at bounding box center [161, 260] width 15 height 15
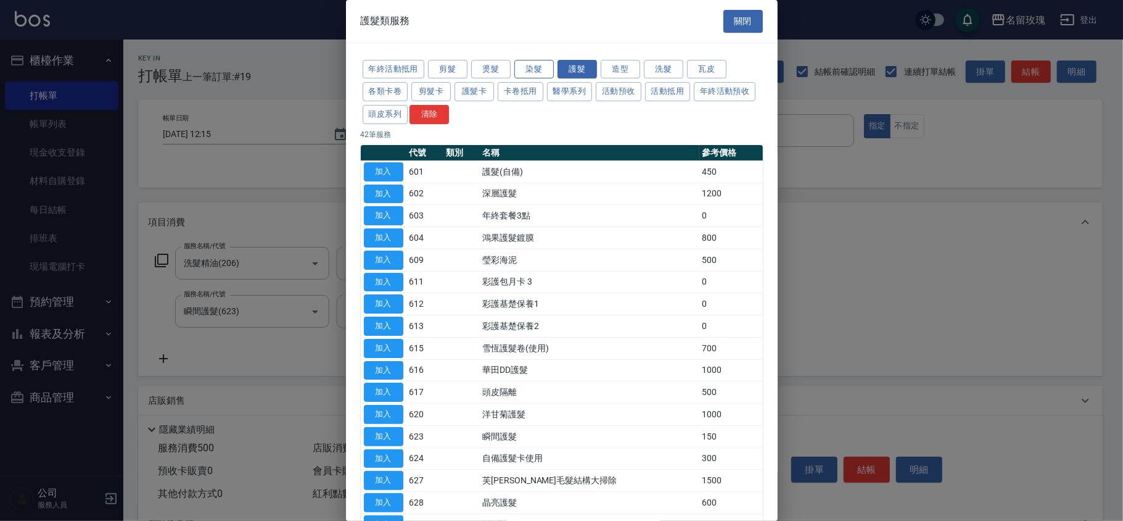
click at [531, 62] on button "染髮" at bounding box center [533, 69] width 39 height 19
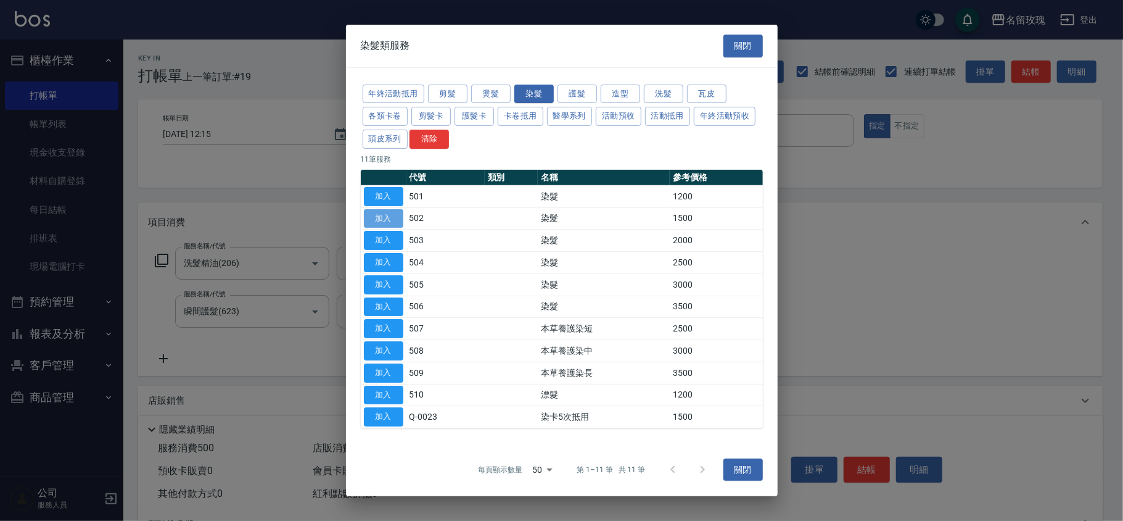
click at [380, 220] on button "加入" at bounding box center [383, 218] width 39 height 19
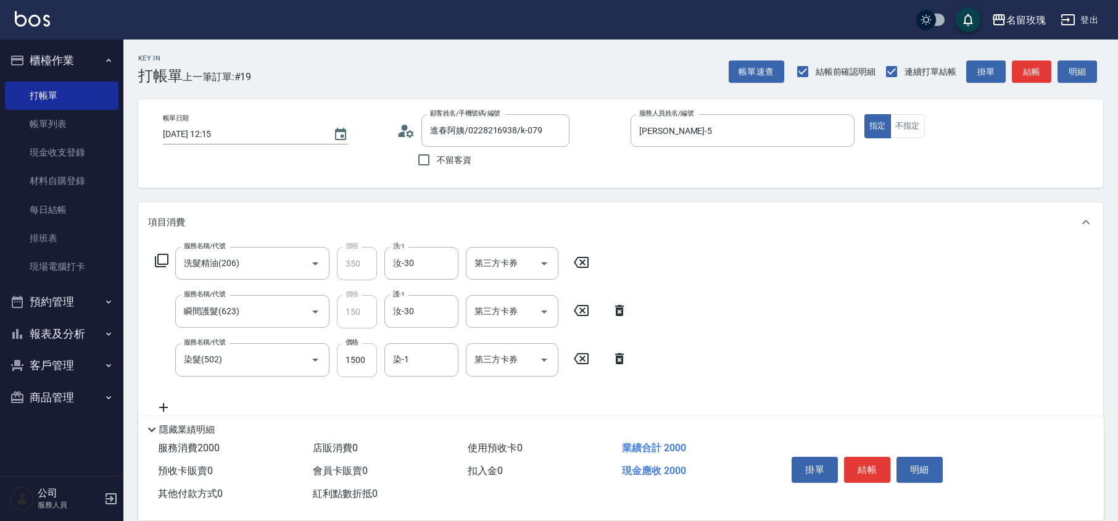
click at [354, 359] on input "1500" at bounding box center [357, 359] width 40 height 33
type input "1350"
type input "汝-30"
click at [561, 168] on div "不留客資" at bounding box center [483, 160] width 173 height 26
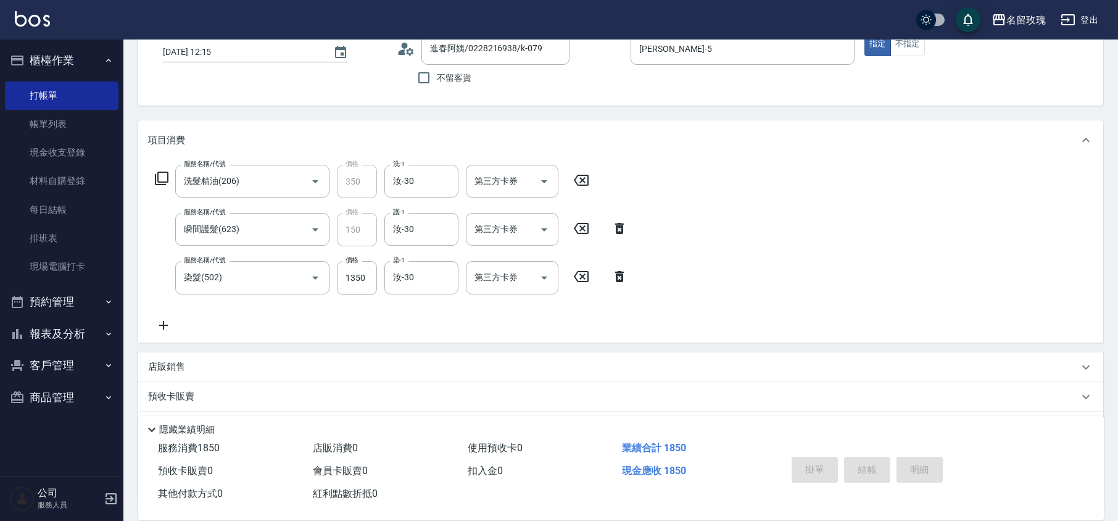
scroll to position [80, 0]
type input "[DATE] 12:16"
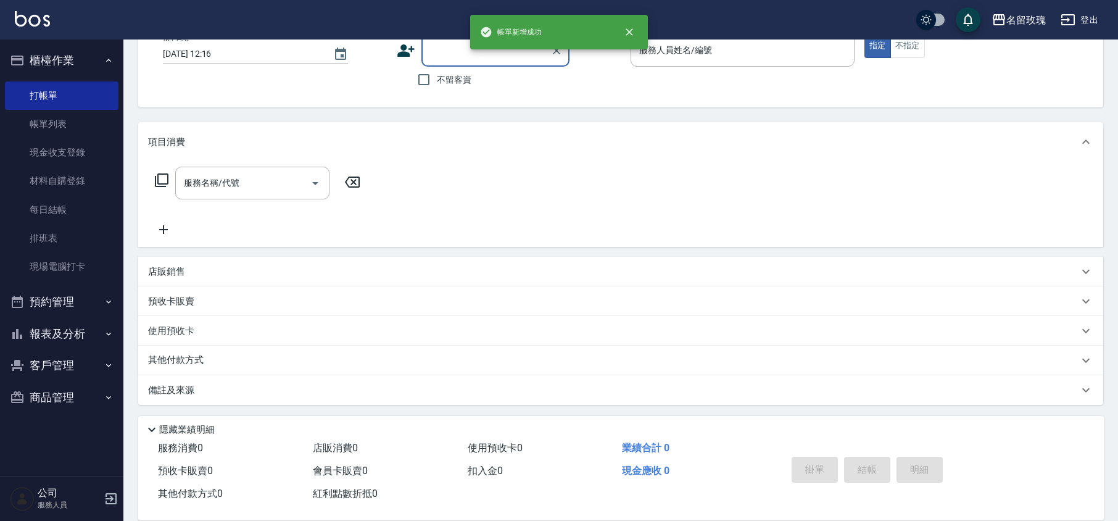
click at [80, 49] on button "櫃檯作業" at bounding box center [62, 60] width 114 height 32
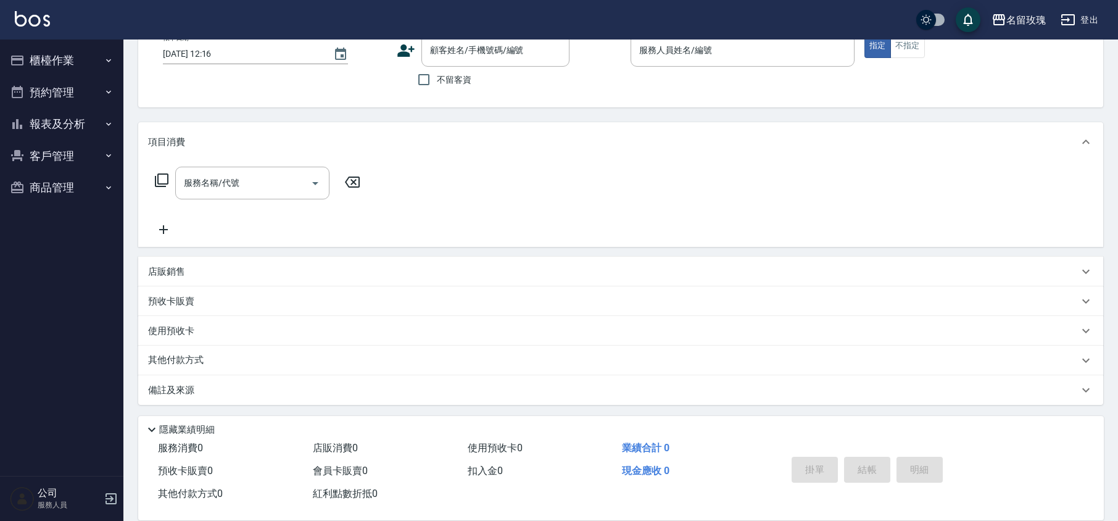
click at [364, 86] on div "帳單日期 [DATE] 12:16 顧客姓名/手機號碼/編號 顧客姓名/手機號碼/編號 不留客資 服務人員姓名/編號 服務人員姓名/編號 指定 不指定" at bounding box center [620, 63] width 935 height 59
